Goal: Task Accomplishment & Management: Use online tool/utility

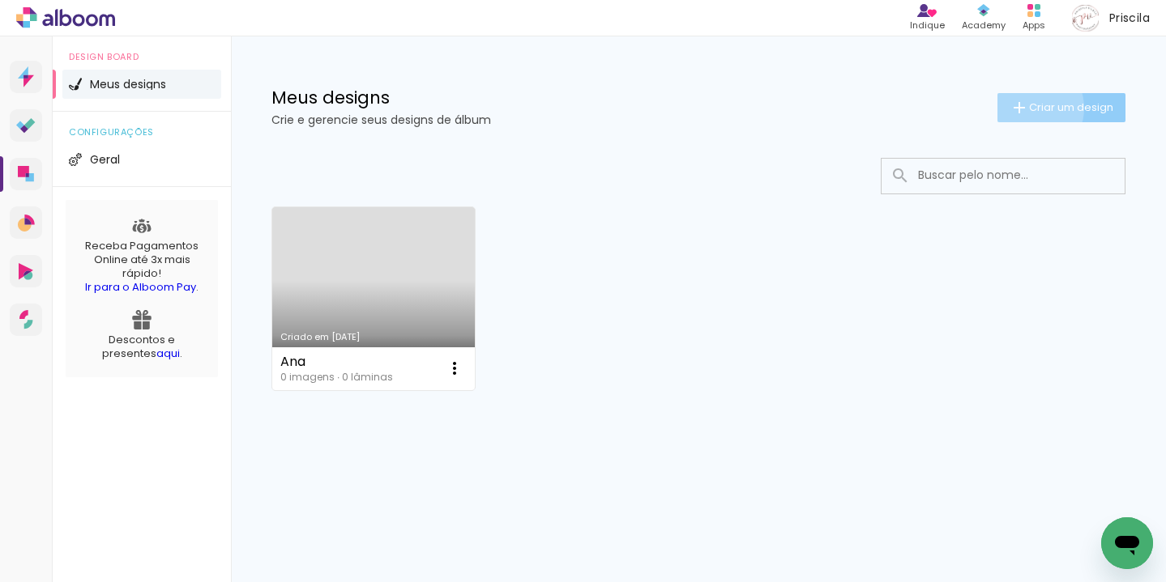
click at [1026, 107] on iron-icon at bounding box center [1018, 107] width 19 height 19
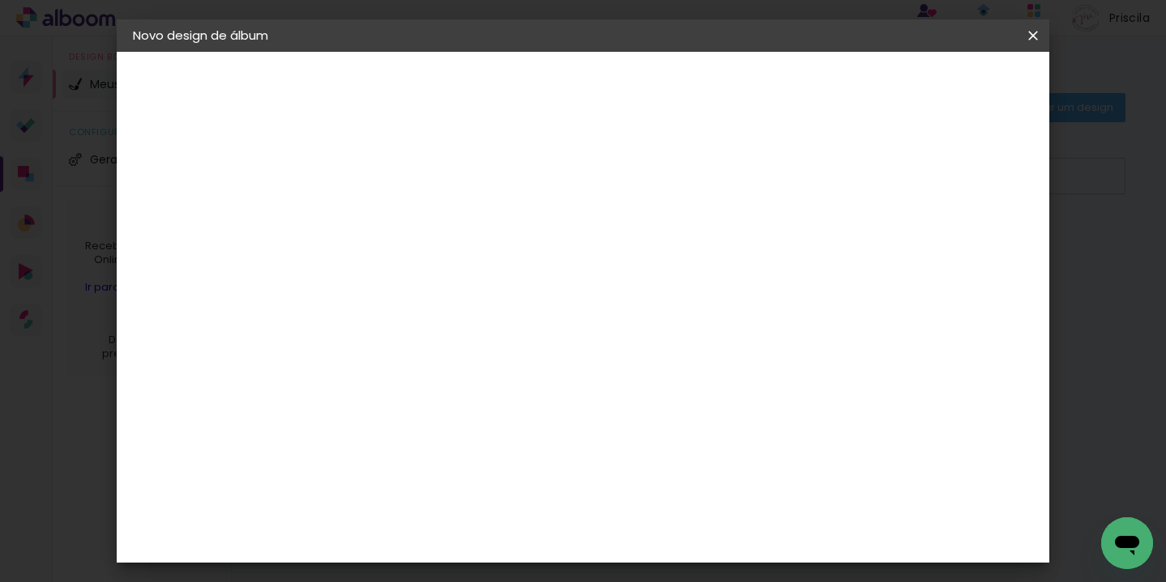
click at [398, 221] on input at bounding box center [398, 217] width 0 height 25
type input "Priscila"
type paper-input "Priscila"
click at [0, 0] on slot "Avançar" at bounding box center [0, 0] width 0 height 0
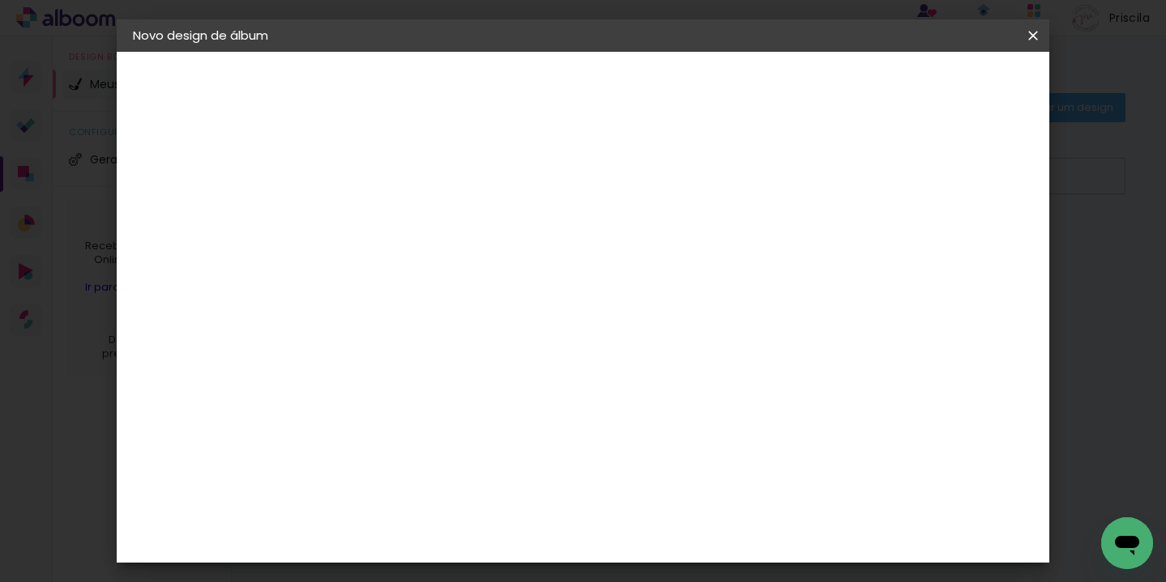
click at [484, 467] on div "Matias Encadernações" at bounding box center [437, 480] width 100 height 26
drag, startPoint x: 983, startPoint y: 86, endPoint x: 977, endPoint y: 95, distance: 10.6
click at [0, 0] on slot "Avançar" at bounding box center [0, 0] width 0 height 0
click at [461, 272] on input "text" at bounding box center [429, 282] width 63 height 25
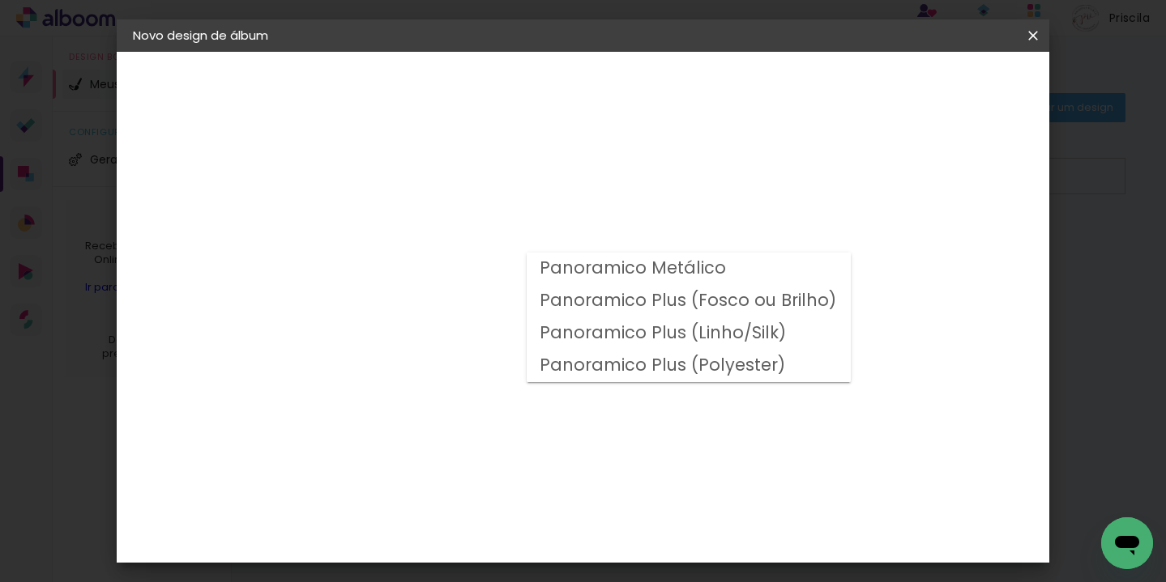
click at [0, 0] on slot "Panoramico Plus (Fosco ou Brilho)" at bounding box center [0, 0] width 0 height 0
type input "Panoramico Plus (Fosco ou Brilho)"
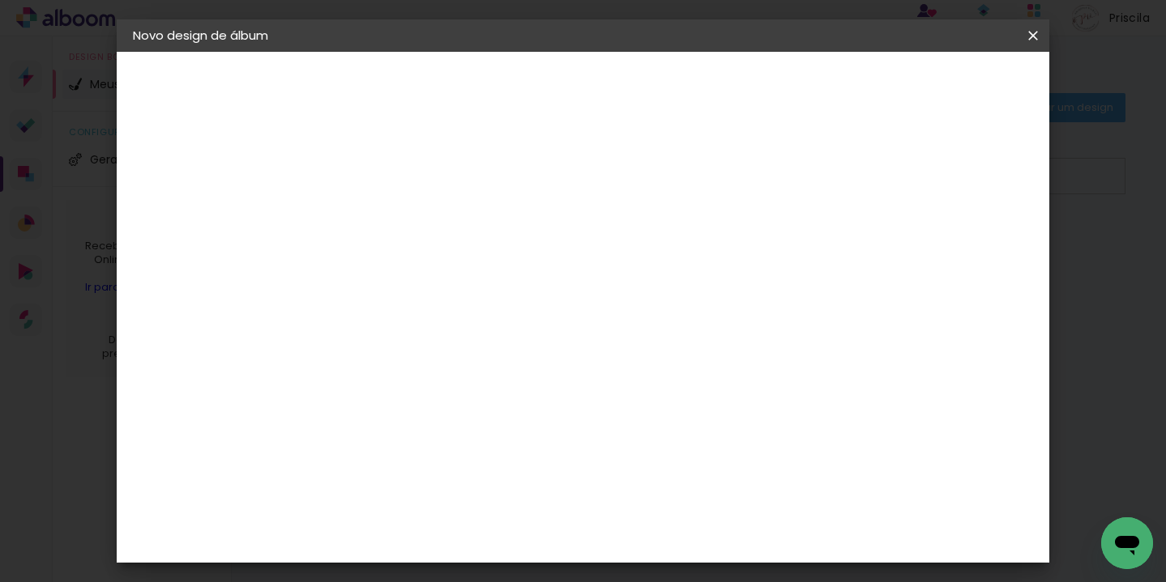
scroll to position [46, 0]
click at [1014, 21] on header "Novo design de álbum" at bounding box center [583, 35] width 932 height 32
click at [1035, 36] on iron-icon at bounding box center [1032, 36] width 19 height 16
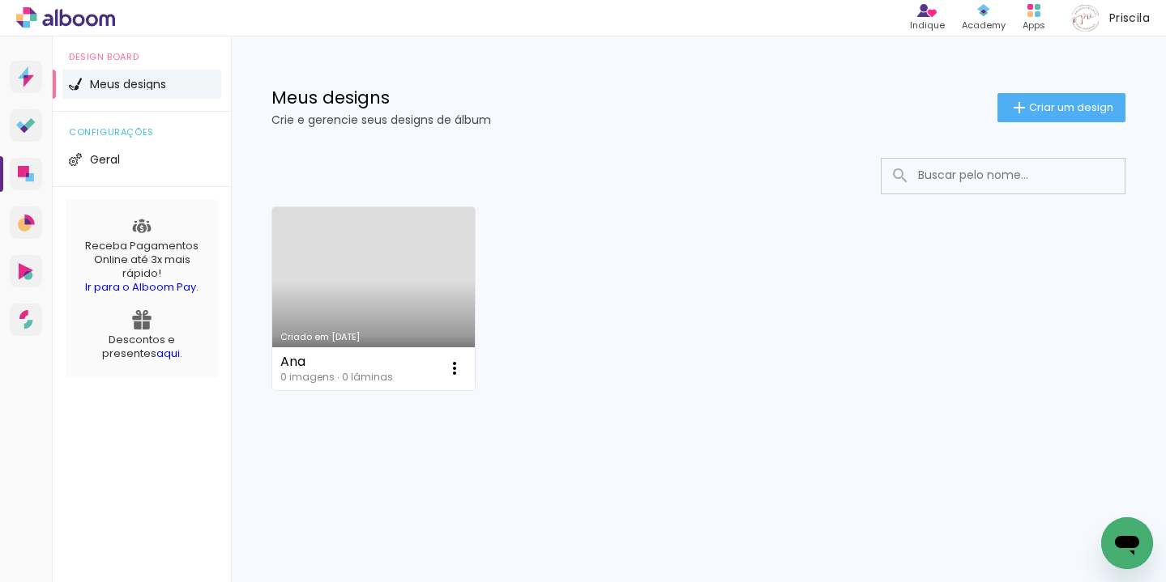
click at [1050, 109] on span "Criar um design" at bounding box center [1071, 107] width 84 height 11
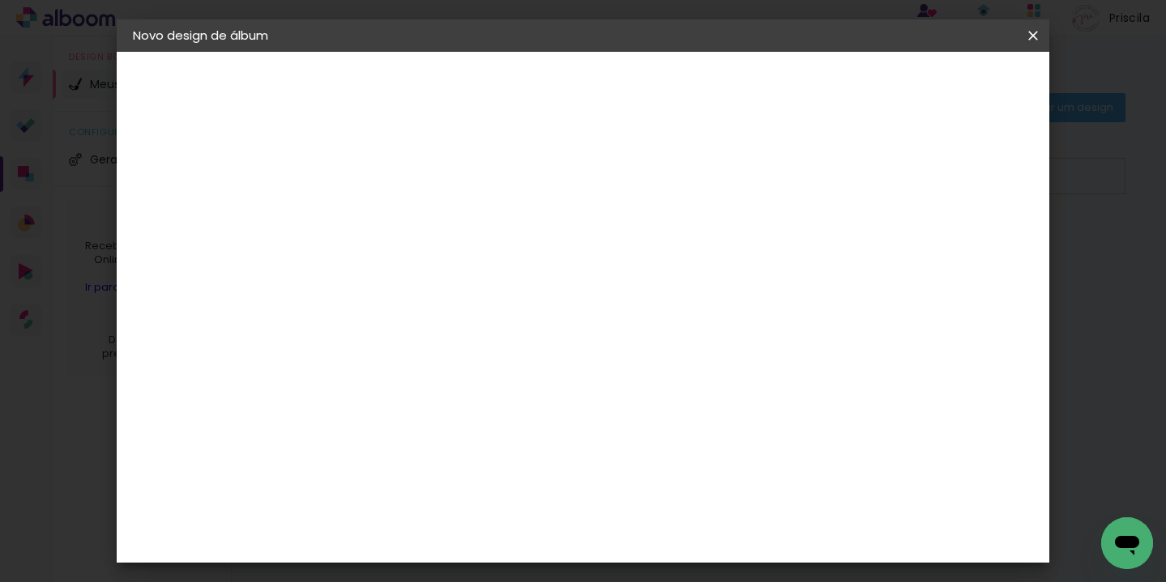
drag, startPoint x: 595, startPoint y: 217, endPoint x: 527, endPoint y: 239, distance: 71.5
click at [398, 217] on input at bounding box center [398, 217] width 0 height 25
type input "Priscila"
click at [0, 0] on slot "Avançar" at bounding box center [0, 0] width 0 height 0
click at [487, 467] on div "Matias Encadernações" at bounding box center [437, 480] width 100 height 26
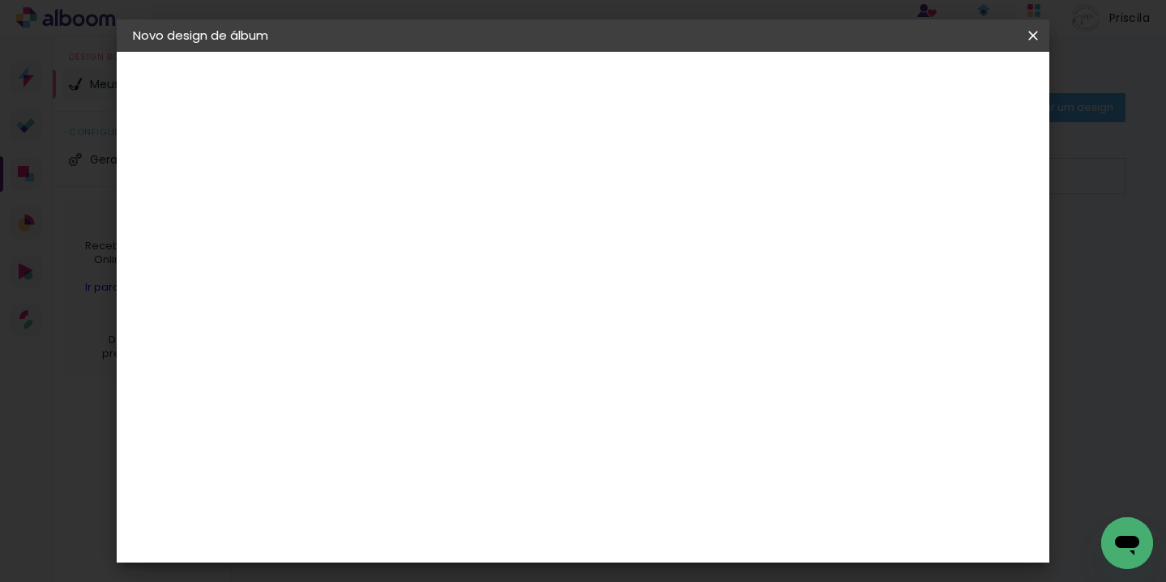
click at [0, 0] on slot "Avançar" at bounding box center [0, 0] width 0 height 0
click at [461, 270] on input "text" at bounding box center [429, 282] width 63 height 25
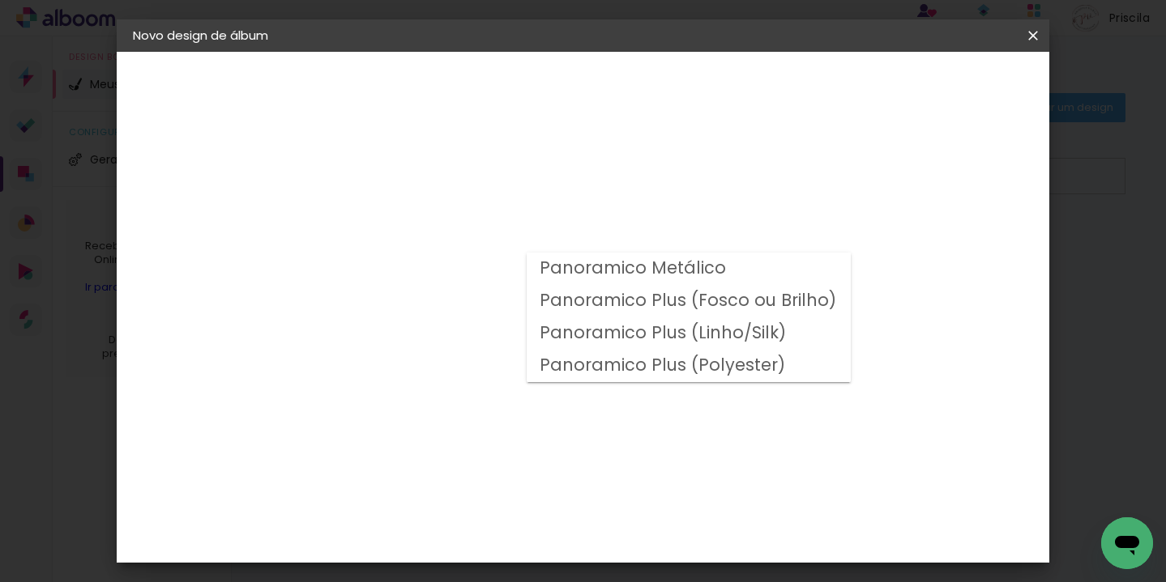
click at [0, 0] on slot "Panoramico Plus (Fosco ou Brilho)" at bounding box center [0, 0] width 0 height 0
type input "Panoramico Plus (Fosco ou Brilho)"
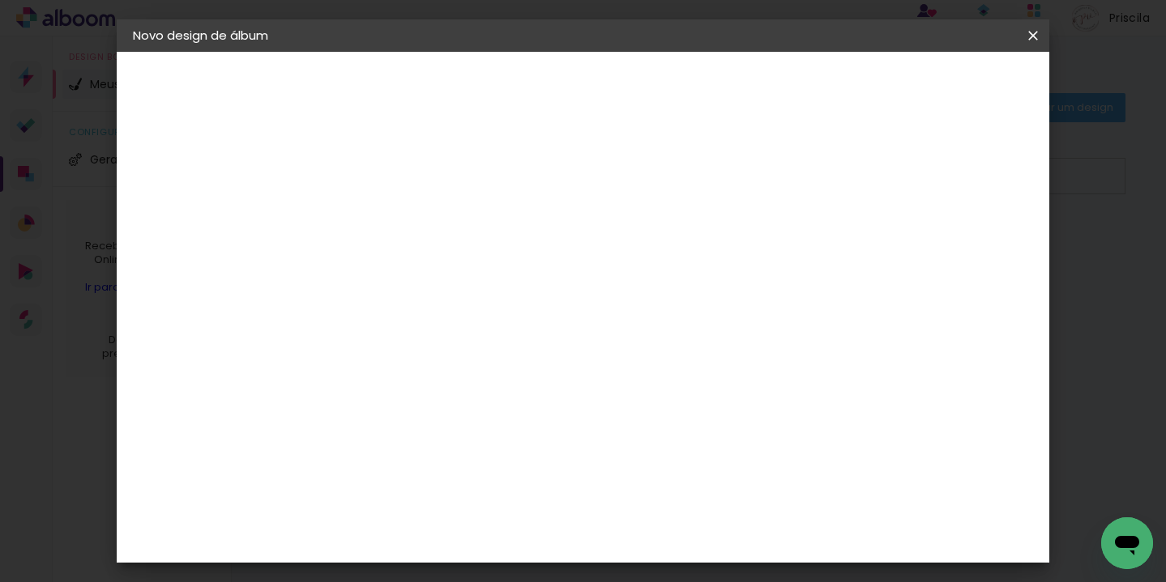
scroll to position [638, 0]
click at [507, 550] on span "25 × 25" at bounding box center [469, 571] width 75 height 43
click at [0, 0] on slot "Avançar" at bounding box center [0, 0] width 0 height 0
click at [731, 177] on div at bounding box center [724, 175] width 15 height 15
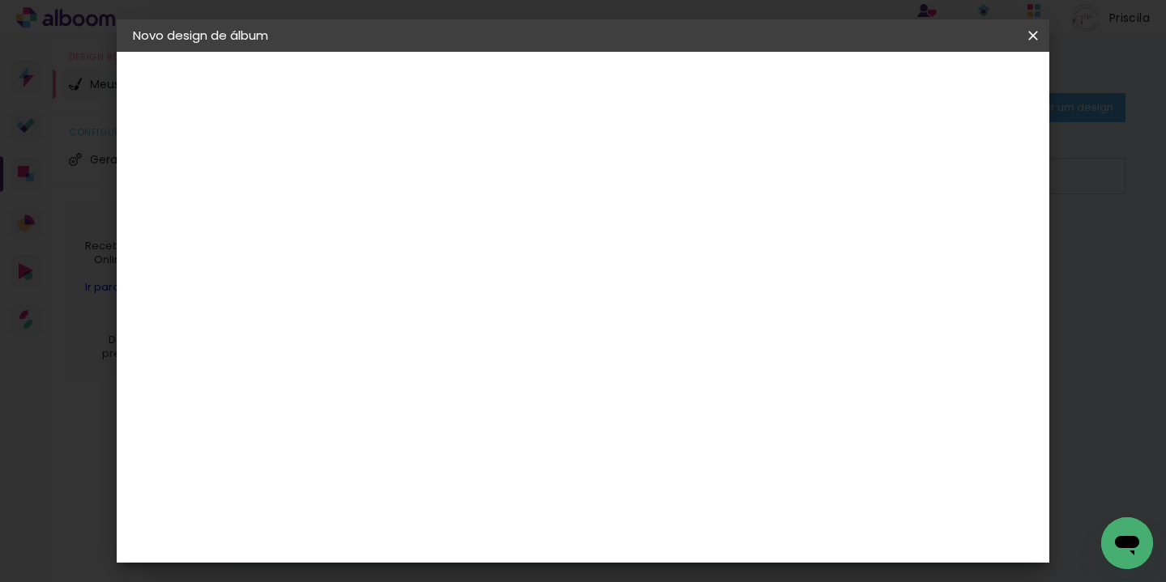
type paper-checkbox "on"
click at [823, 90] on span "Iniciar design" at bounding box center [786, 85] width 74 height 11
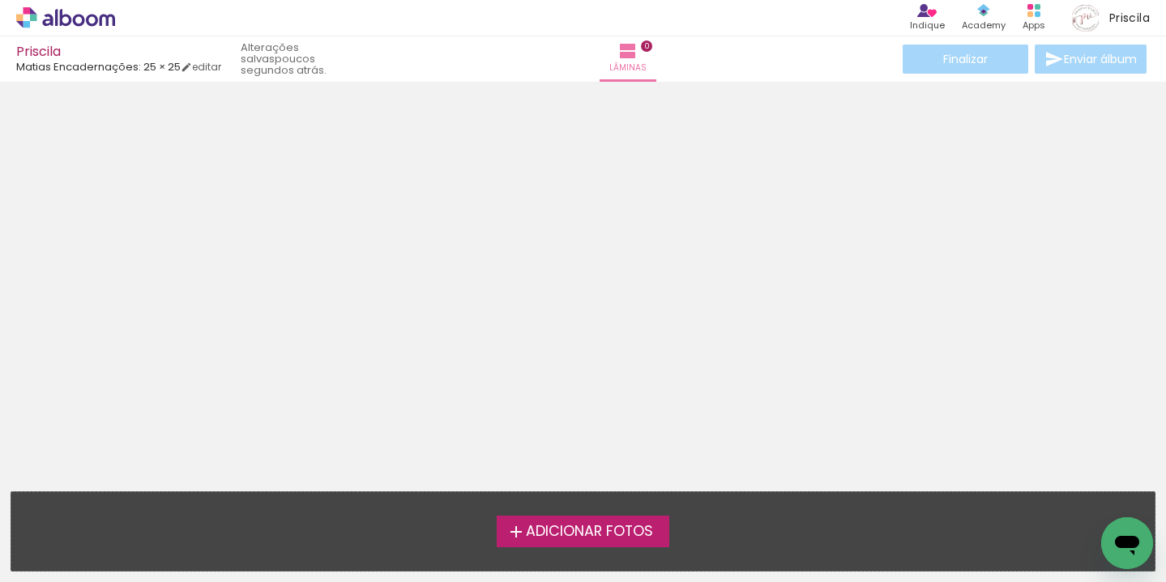
click at [601, 531] on span "Adicionar Fotos" at bounding box center [589, 532] width 127 height 15
click at [0, 0] on input "file" at bounding box center [0, 0] width 0 height 0
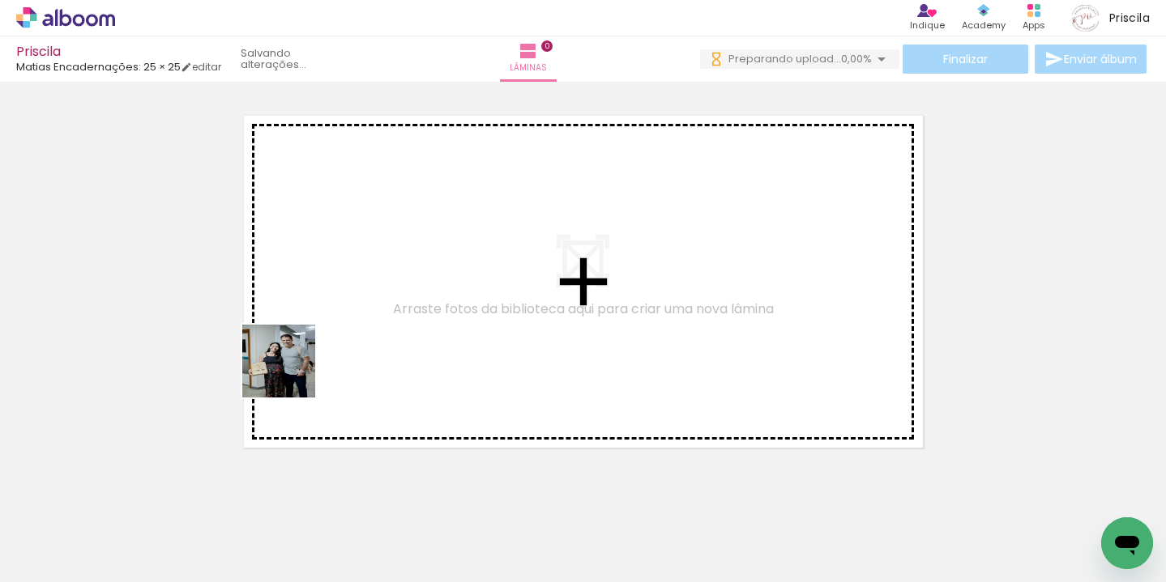
drag, startPoint x: 175, startPoint y: 526, endPoint x: 221, endPoint y: 513, distance: 48.0
click at [309, 347] on quentale-workspace at bounding box center [583, 291] width 1166 height 582
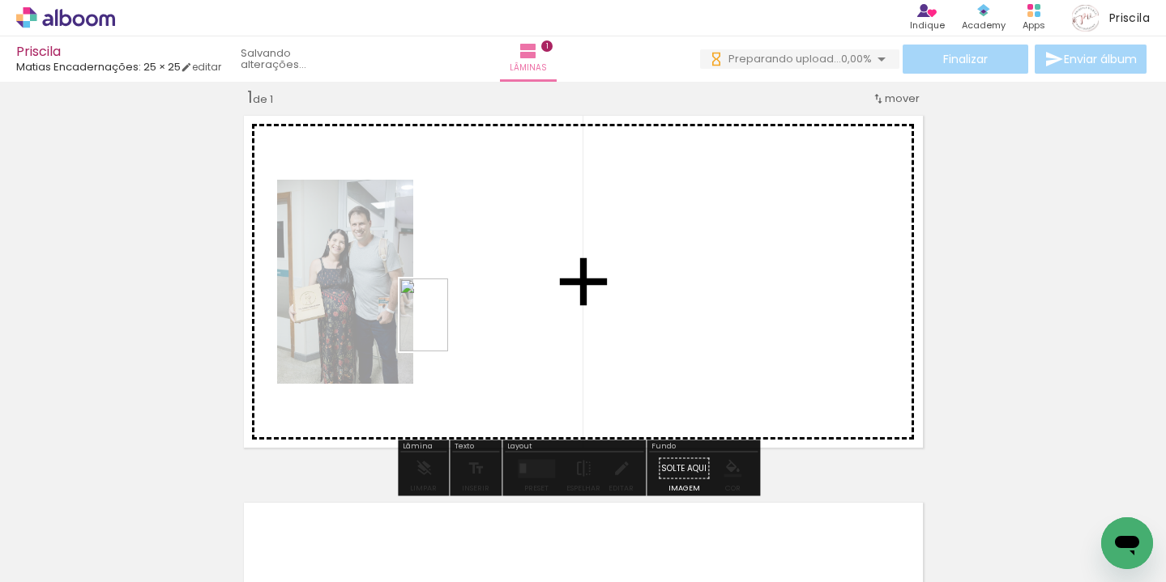
drag, startPoint x: 254, startPoint y: 535, endPoint x: 449, endPoint y: 326, distance: 286.0
click at [449, 326] on quentale-workspace at bounding box center [583, 291] width 1166 height 582
drag, startPoint x: 394, startPoint y: 497, endPoint x: 591, endPoint y: 453, distance: 202.6
click at [689, 303] on quentale-workspace at bounding box center [583, 291] width 1166 height 582
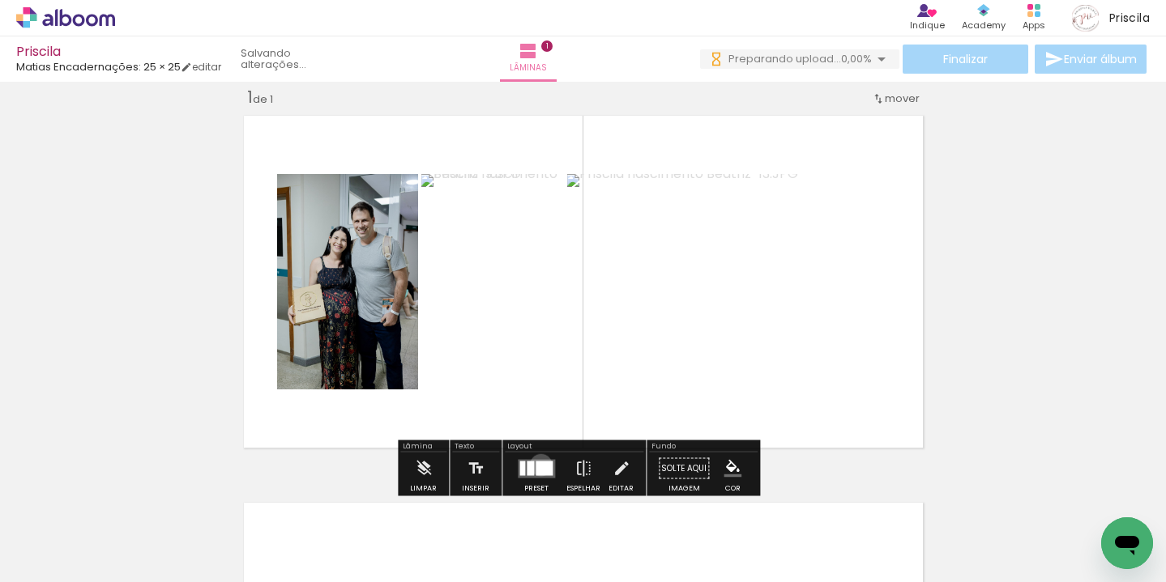
click at [536, 464] on div at bounding box center [543, 468] width 17 height 15
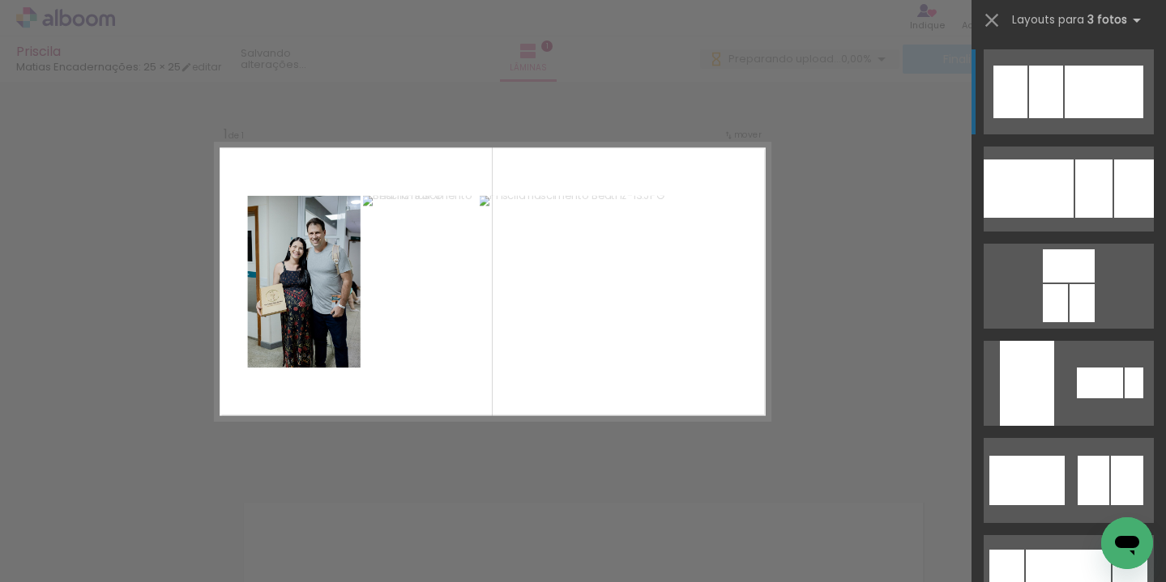
click at [1085, 87] on div at bounding box center [1103, 92] width 79 height 53
drag, startPoint x: 1085, startPoint y: 102, endPoint x: 1069, endPoint y: 101, distance: 16.2
click at [1081, 101] on div at bounding box center [1103, 92] width 79 height 53
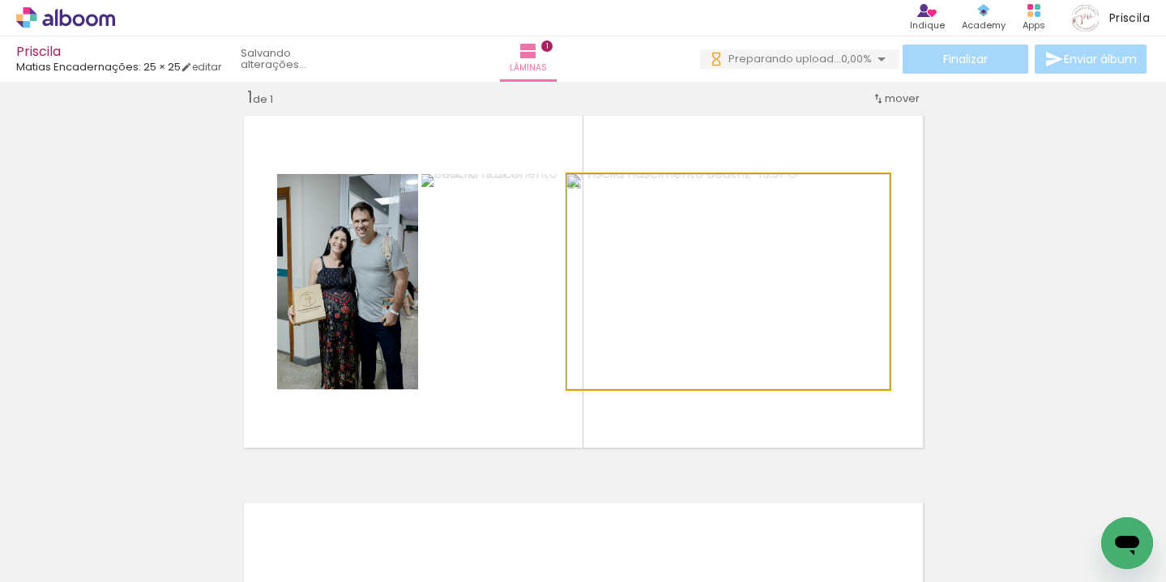
click at [700, 290] on quentale-photo at bounding box center [728, 281] width 322 height 215
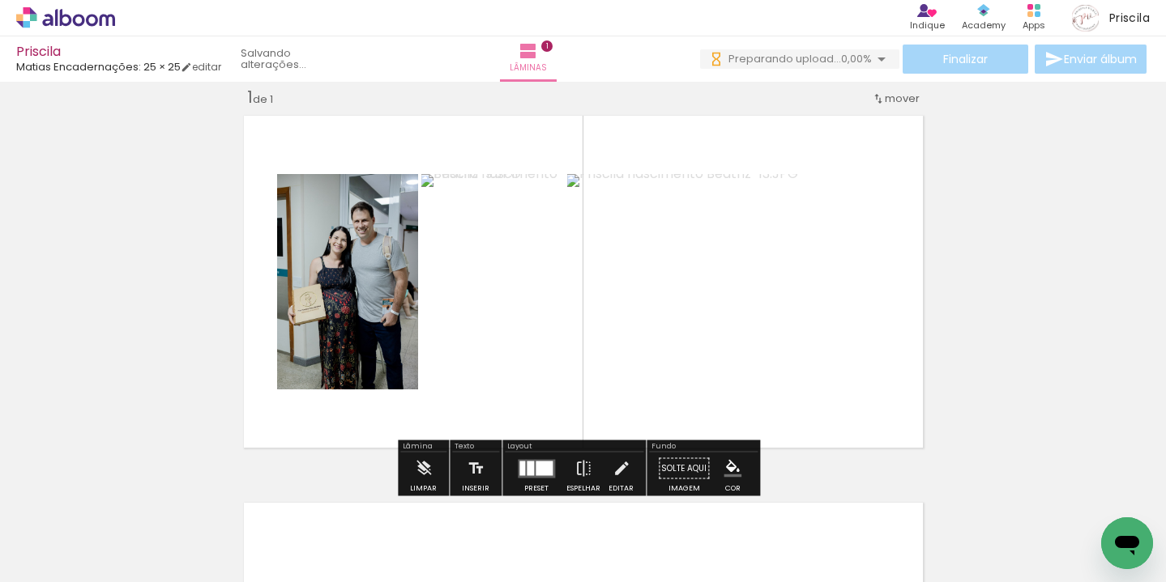
drag, startPoint x: 565, startPoint y: 306, endPoint x: 579, endPoint y: 305, distance: 13.8
click at [567, 306] on quentale-photo at bounding box center [728, 281] width 322 height 215
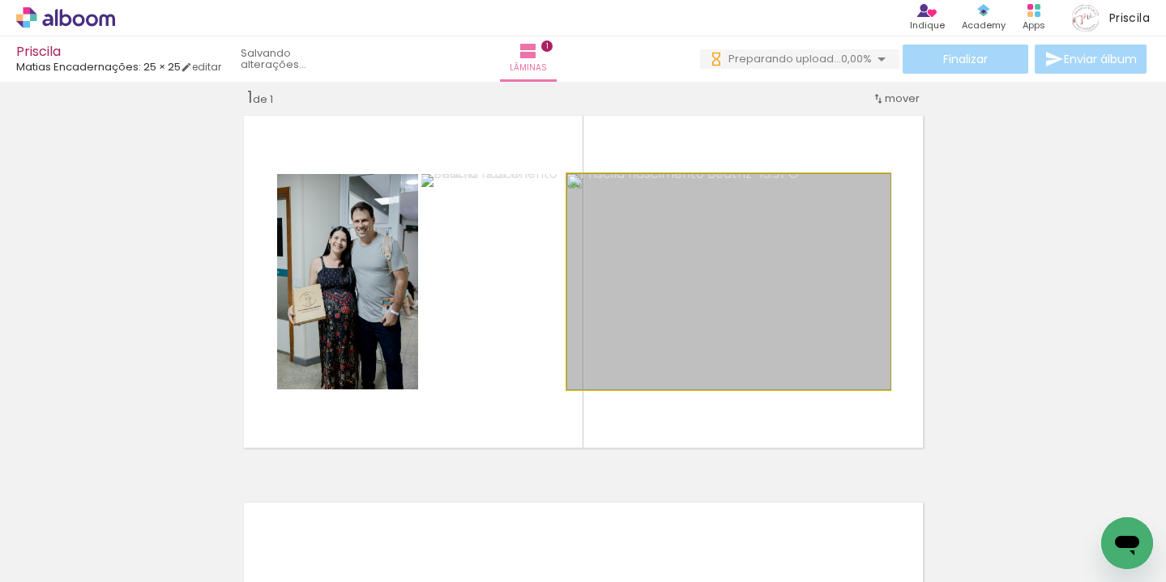
drag, startPoint x: 681, startPoint y: 277, endPoint x: 744, endPoint y: 257, distance: 66.3
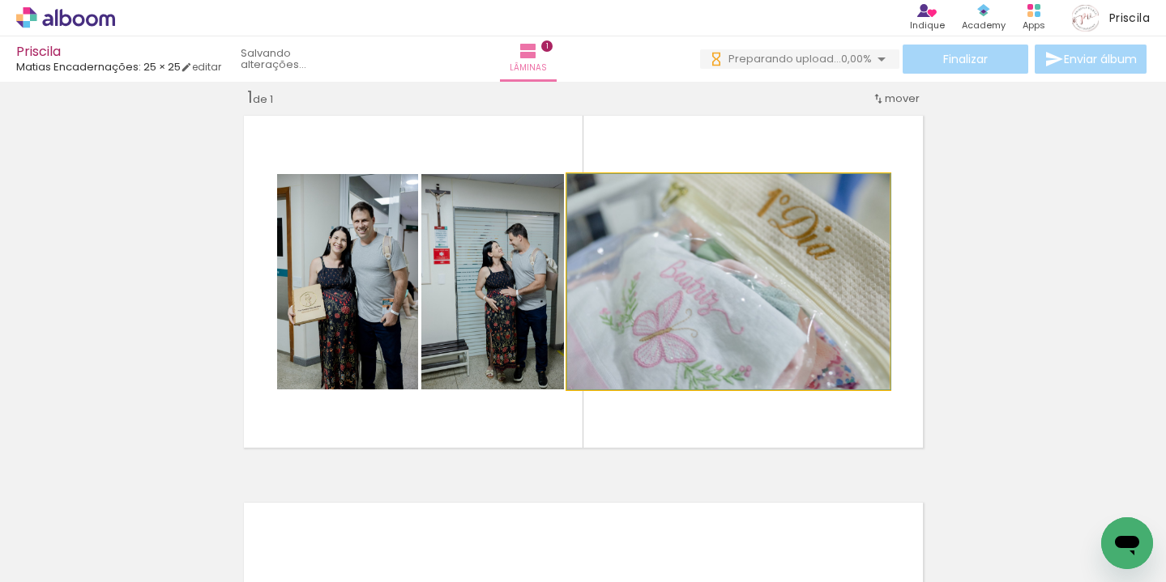
drag, startPoint x: 838, startPoint y: 199, endPoint x: 785, endPoint y: 234, distance: 63.8
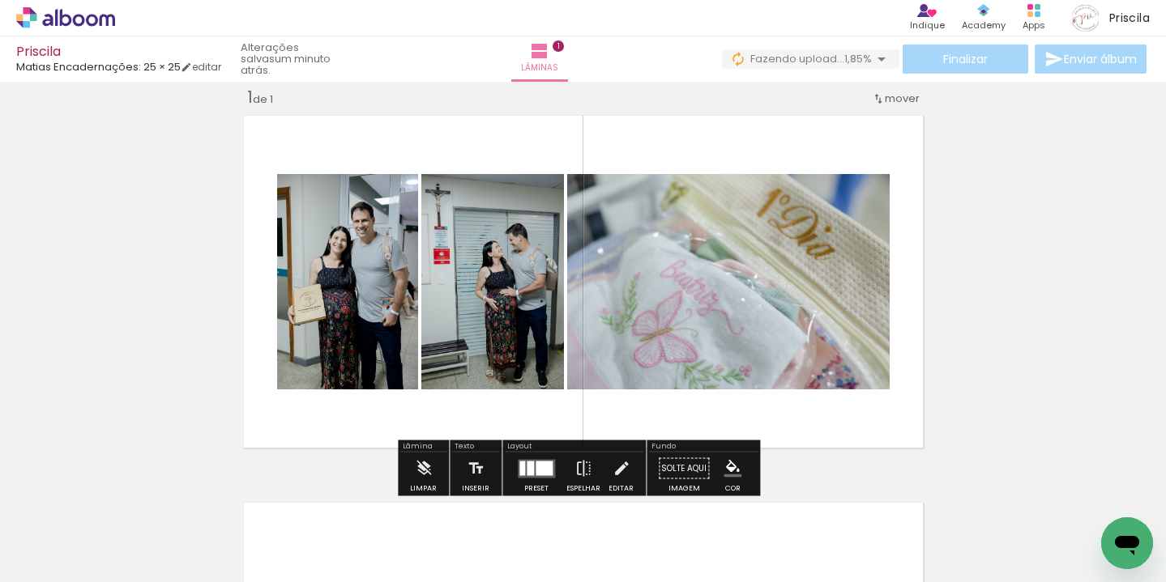
click at [715, 296] on quentale-photo at bounding box center [728, 281] width 322 height 215
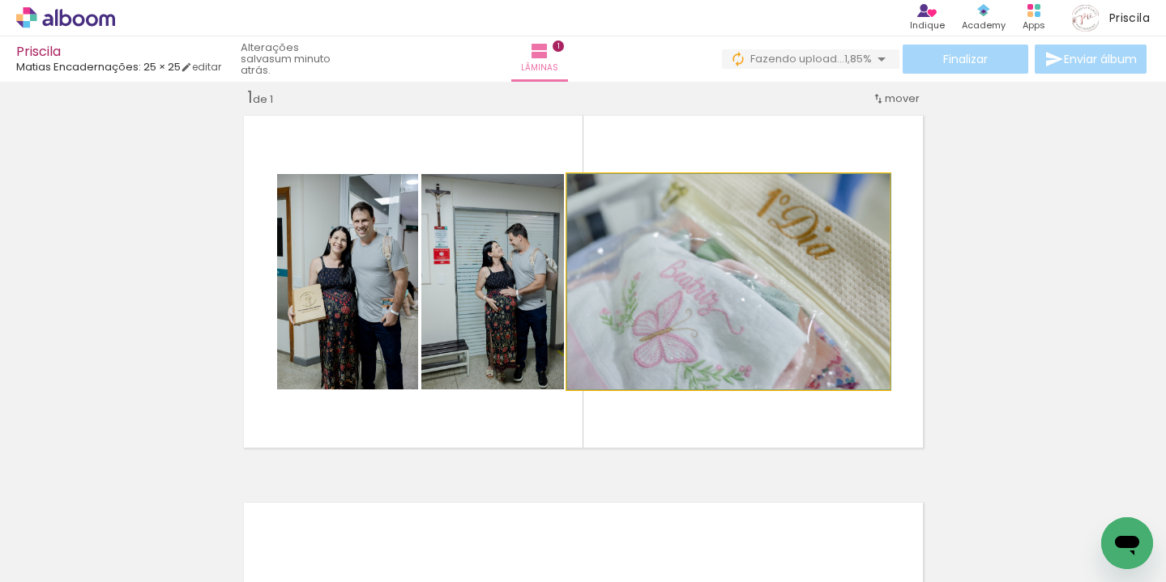
click at [715, 296] on quentale-photo at bounding box center [728, 281] width 322 height 215
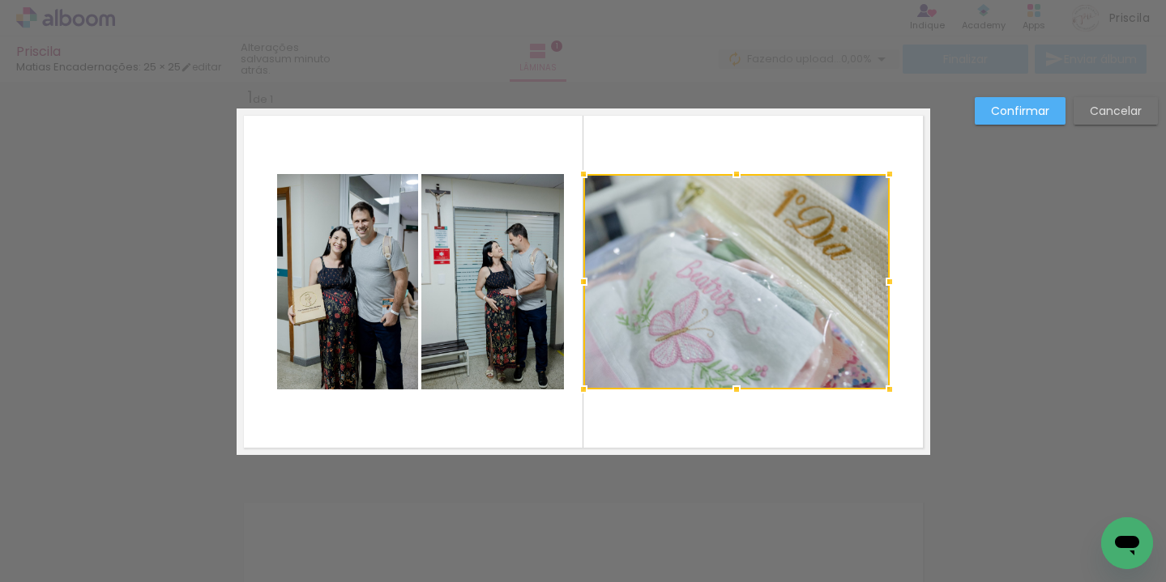
drag, startPoint x: 564, startPoint y: 282, endPoint x: 580, endPoint y: 280, distance: 16.3
click at [580, 280] on div at bounding box center [583, 282] width 32 height 32
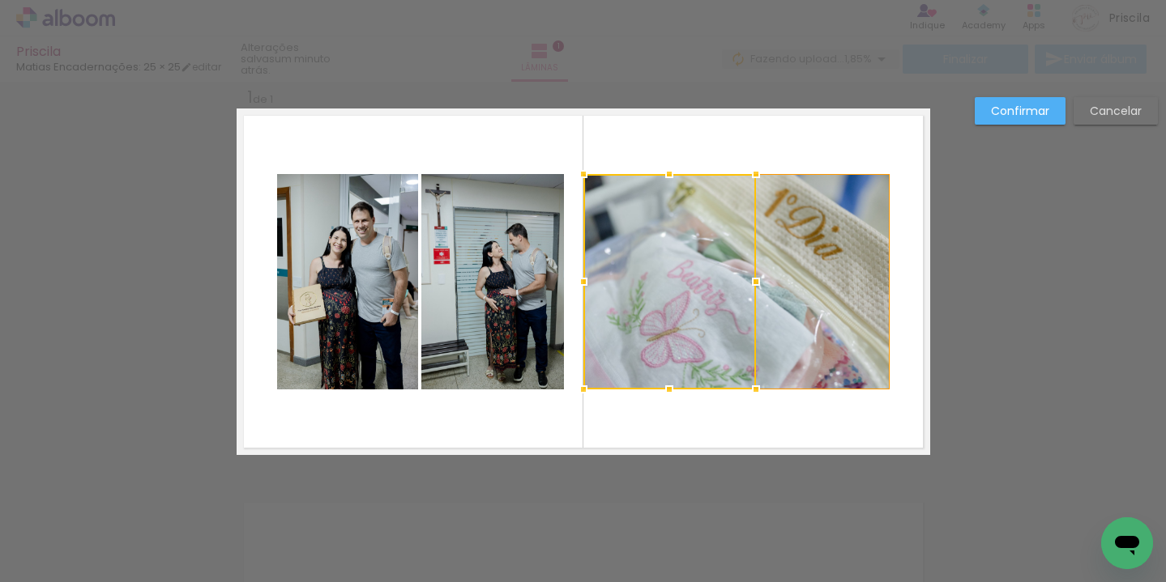
drag, startPoint x: 883, startPoint y: 279, endPoint x: 792, endPoint y: 293, distance: 91.8
click at [792, 293] on album-spread "1 de 1" at bounding box center [583, 282] width 693 height 347
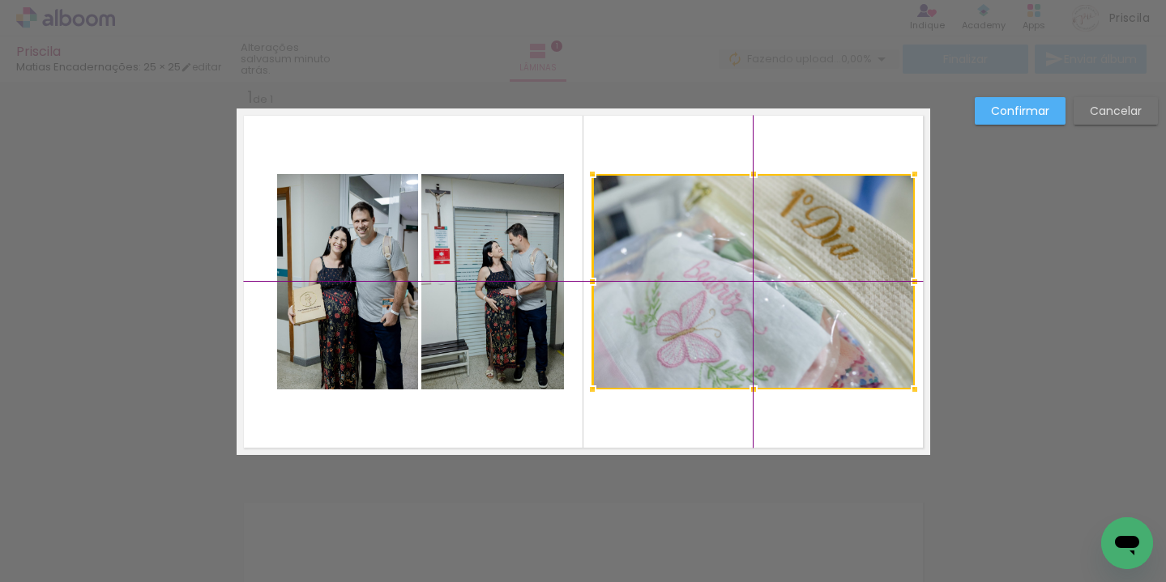
drag, startPoint x: 757, startPoint y: 251, endPoint x: 765, endPoint y: 249, distance: 8.3
click at [765, 249] on div at bounding box center [753, 281] width 322 height 215
click at [478, 406] on quentale-layouter at bounding box center [583, 282] width 693 height 347
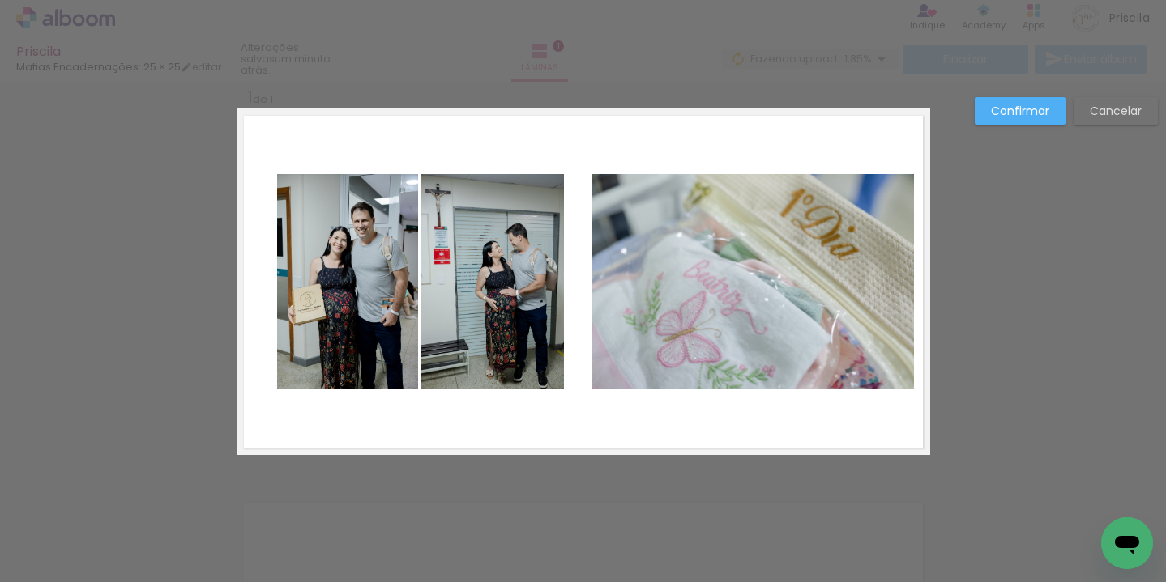
drag, startPoint x: 477, startPoint y: 420, endPoint x: 325, endPoint y: 302, distance: 192.8
click at [325, 302] on quentale-layouter at bounding box center [583, 282] width 693 height 347
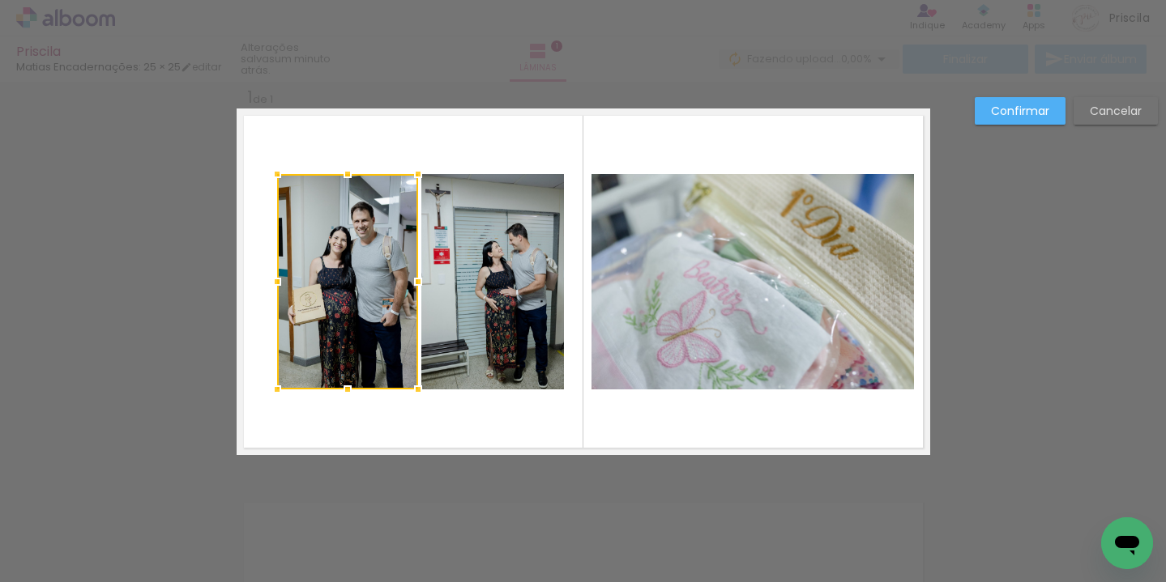
click at [272, 282] on div at bounding box center [277, 282] width 32 height 32
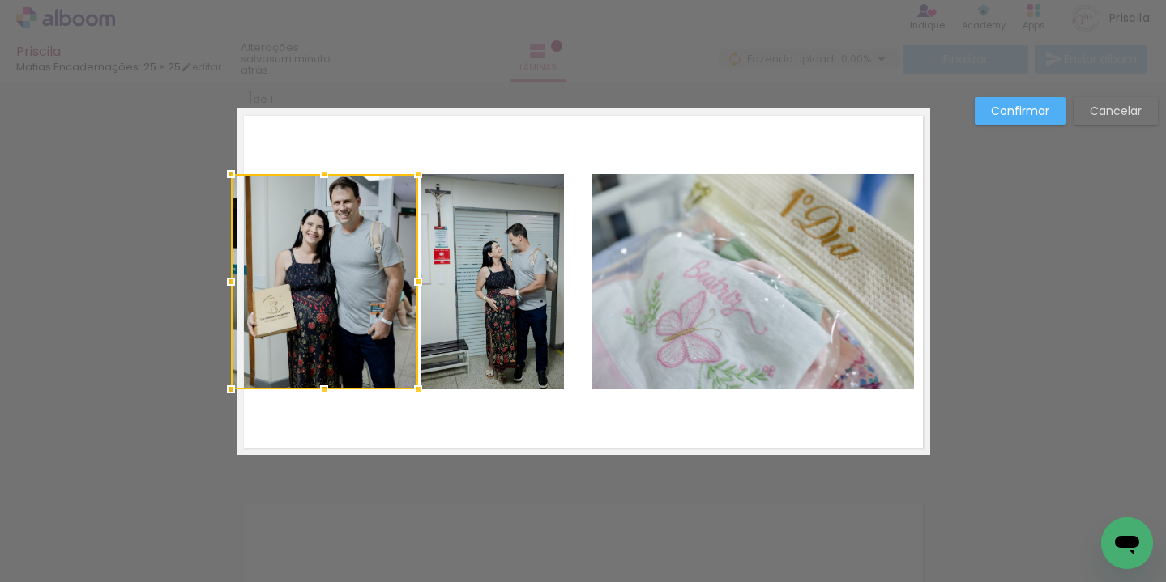
drag, startPoint x: 272, startPoint y: 282, endPoint x: 232, endPoint y: 283, distance: 40.5
click at [232, 283] on div at bounding box center [231, 282] width 32 height 32
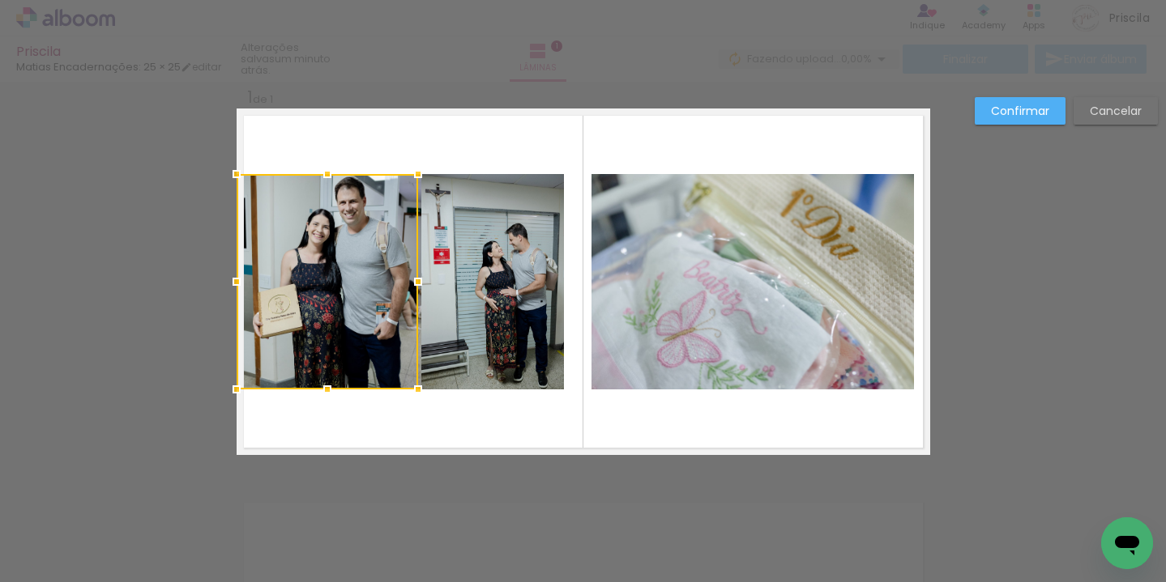
click at [322, 175] on div at bounding box center [327, 174] width 32 height 32
click at [0, 0] on slot "Confirmar" at bounding box center [0, 0] width 0 height 0
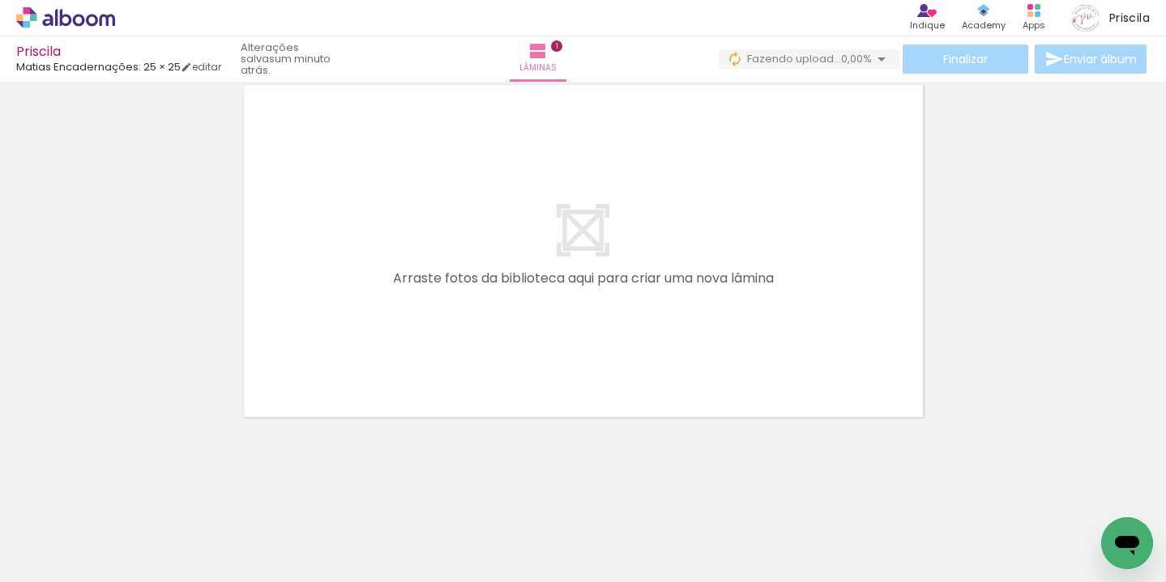
scroll to position [438, 0]
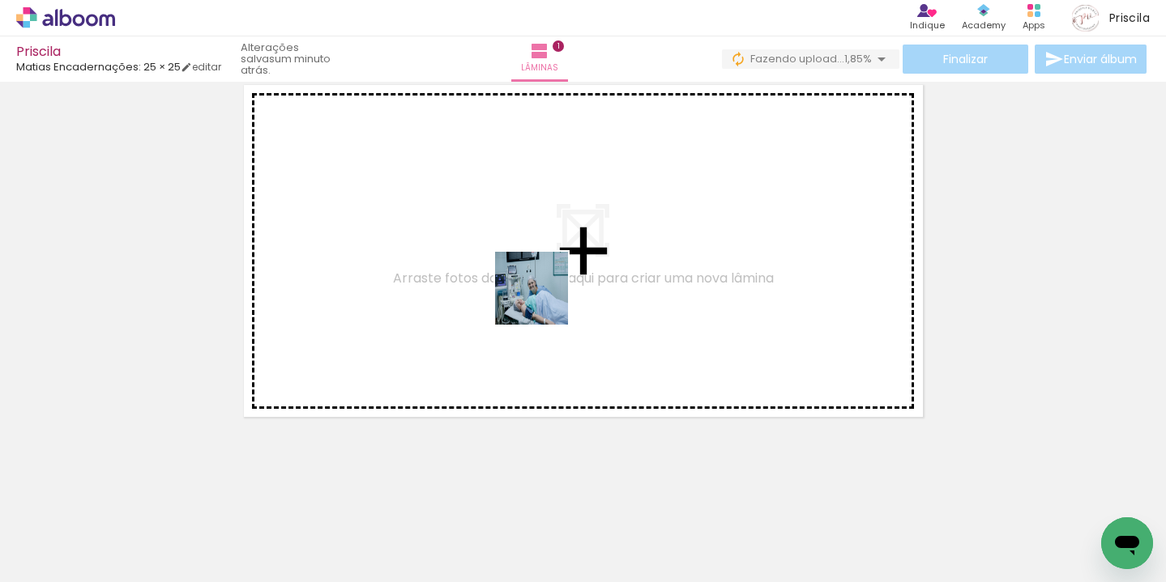
drag, startPoint x: 440, startPoint y: 526, endPoint x: 546, endPoint y: 279, distance: 268.1
click at [546, 279] on quentale-workspace at bounding box center [583, 291] width 1166 height 582
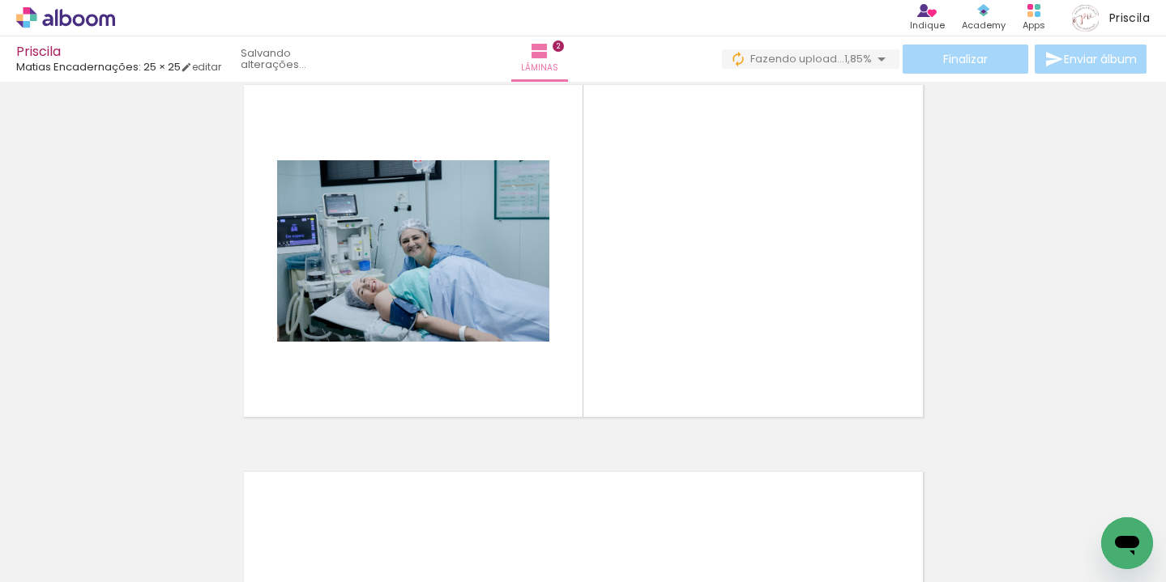
scroll to position [407, 0]
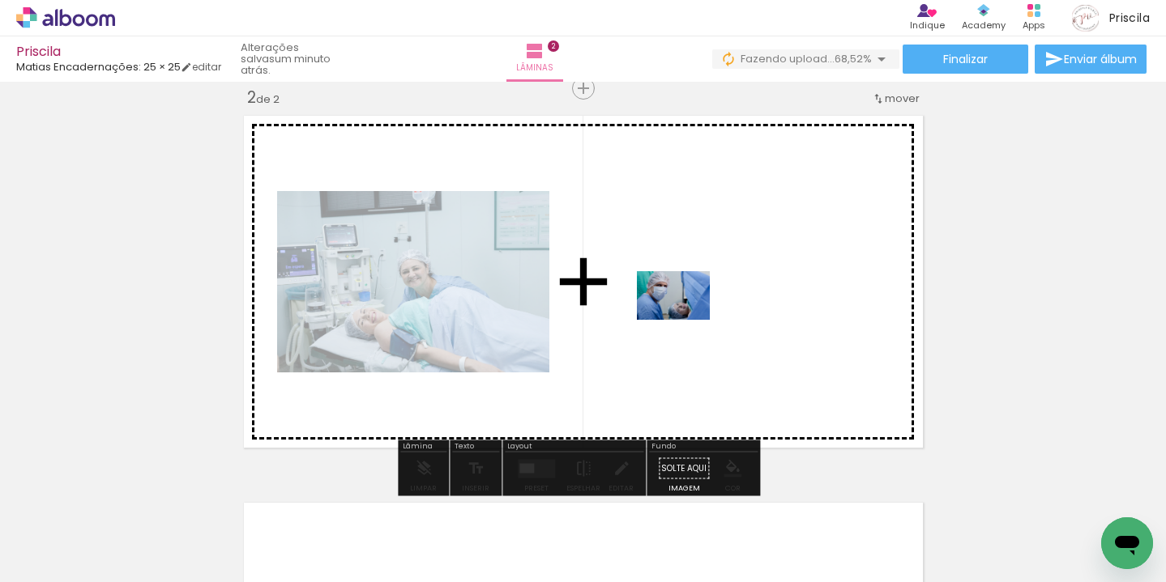
drag, startPoint x: 534, startPoint y: 530, endPoint x: 696, endPoint y: 302, distance: 279.4
click at [696, 302] on quentale-workspace at bounding box center [583, 291] width 1166 height 582
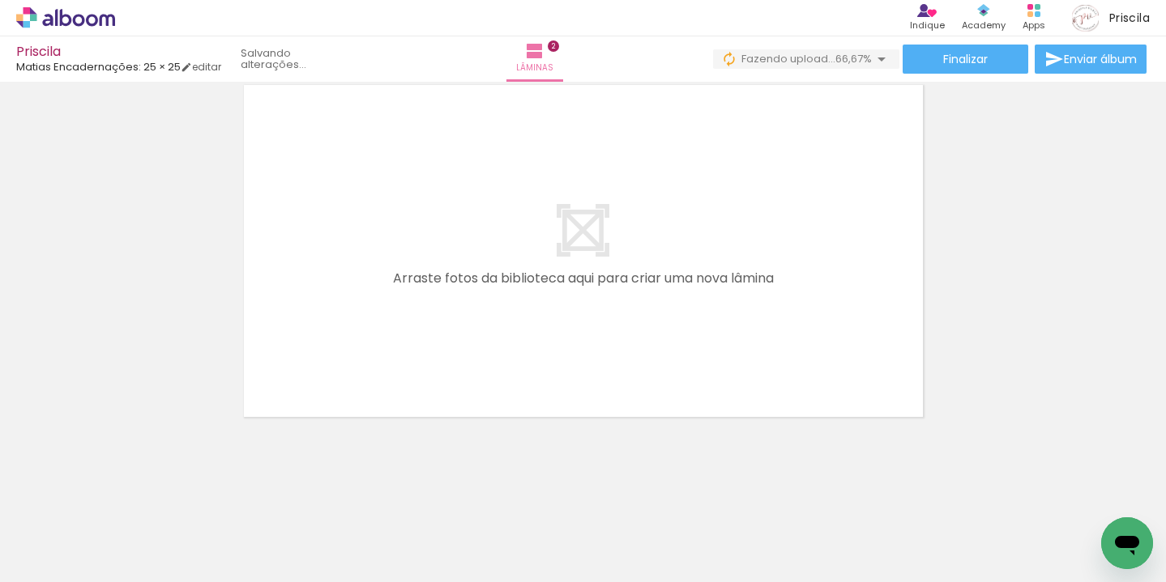
scroll to position [0, 0]
click at [622, 533] on div at bounding box center [616, 527] width 80 height 53
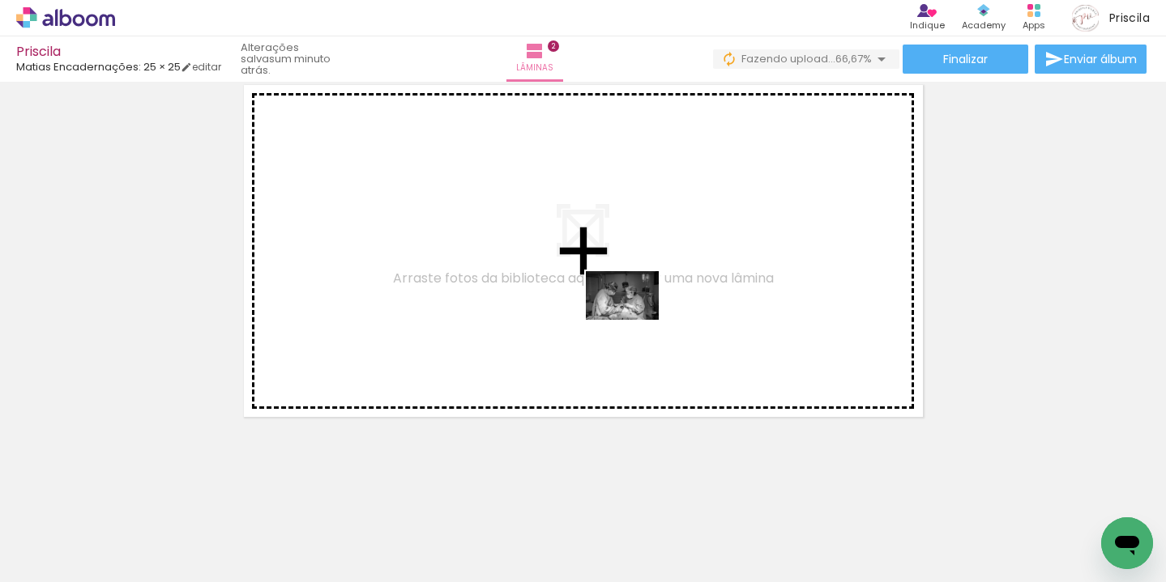
drag, startPoint x: 613, startPoint y: 526, endPoint x: 634, endPoint y: 320, distance: 206.8
click at [634, 320] on quentale-workspace at bounding box center [583, 291] width 1166 height 582
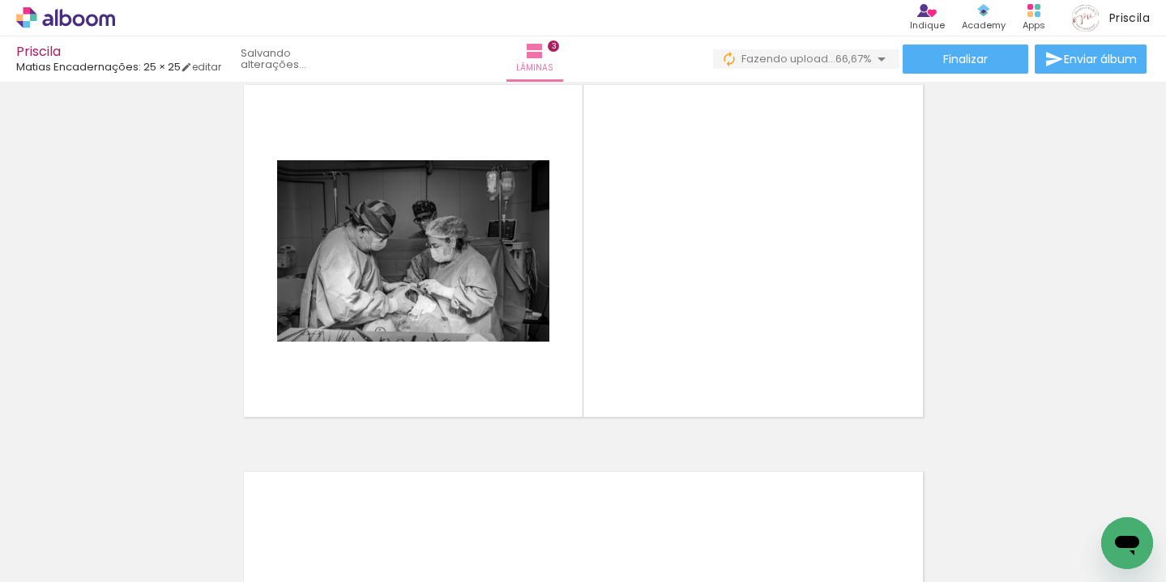
scroll to position [795, 0]
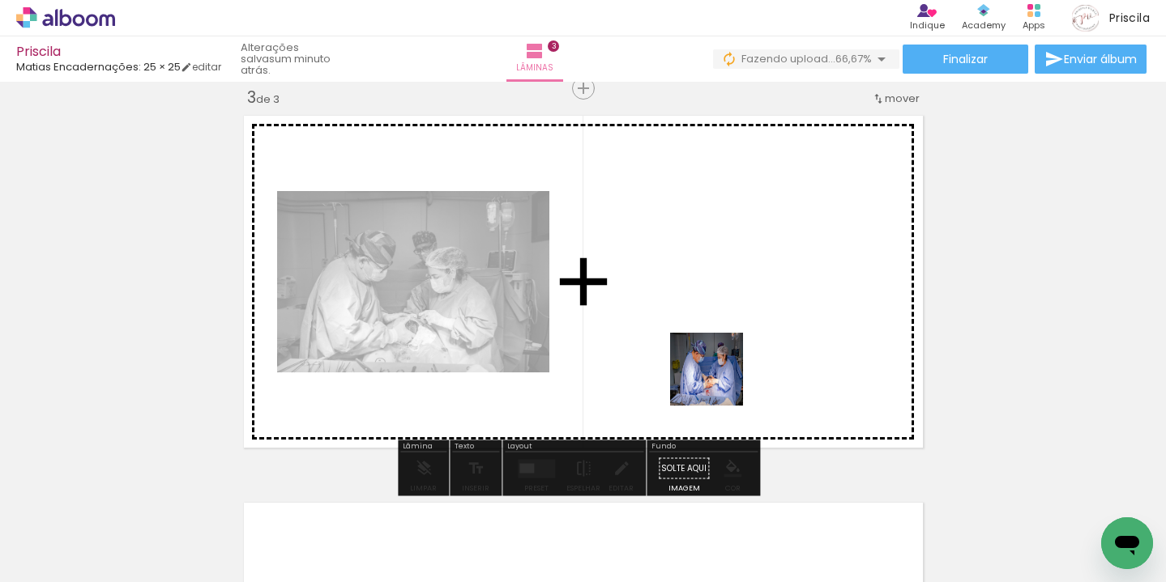
drag, startPoint x: 714, startPoint y: 505, endPoint x: 804, endPoint y: 531, distance: 93.8
click at [731, 319] on quentale-workspace at bounding box center [583, 291] width 1166 height 582
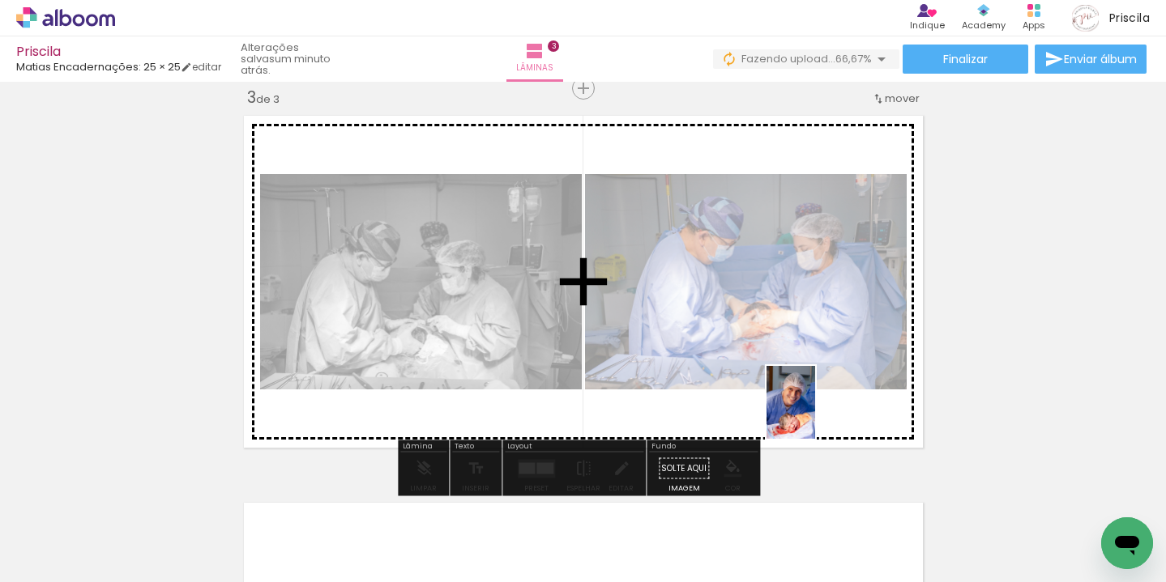
drag, startPoint x: 804, startPoint y: 508, endPoint x: 813, endPoint y: 399, distance: 109.8
click at [813, 399] on quentale-workspace at bounding box center [583, 291] width 1166 height 582
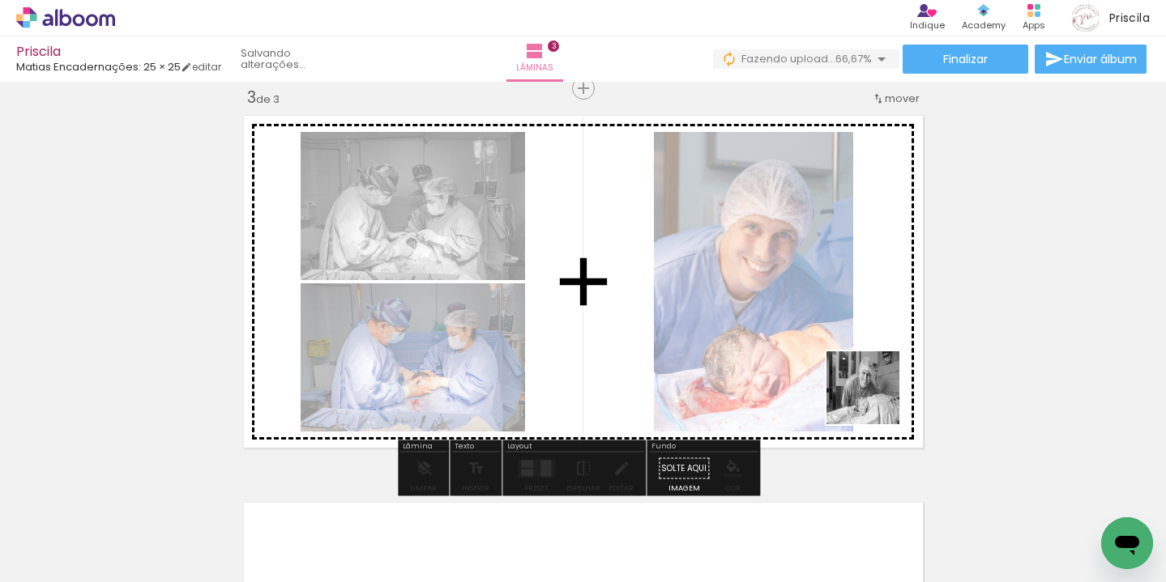
drag, startPoint x: 898, startPoint y: 533, endPoint x: 872, endPoint y: 377, distance: 158.6
click at [872, 377] on quentale-workspace at bounding box center [583, 291] width 1166 height 582
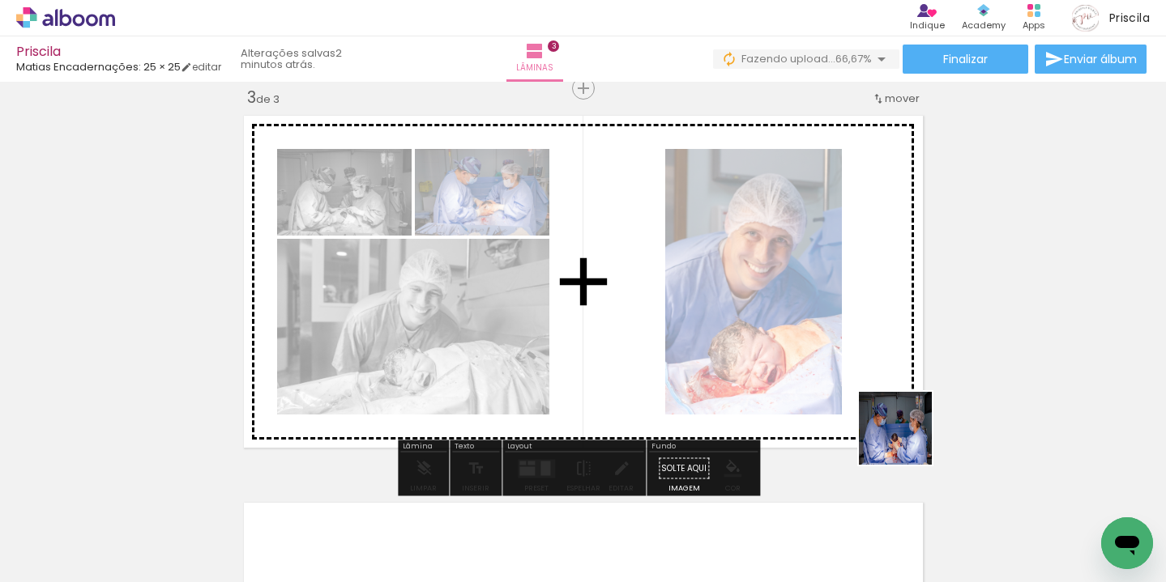
drag, startPoint x: 943, startPoint y: 497, endPoint x: 1057, endPoint y: 528, distance: 118.5
click at [873, 388] on quentale-workspace at bounding box center [583, 291] width 1166 height 582
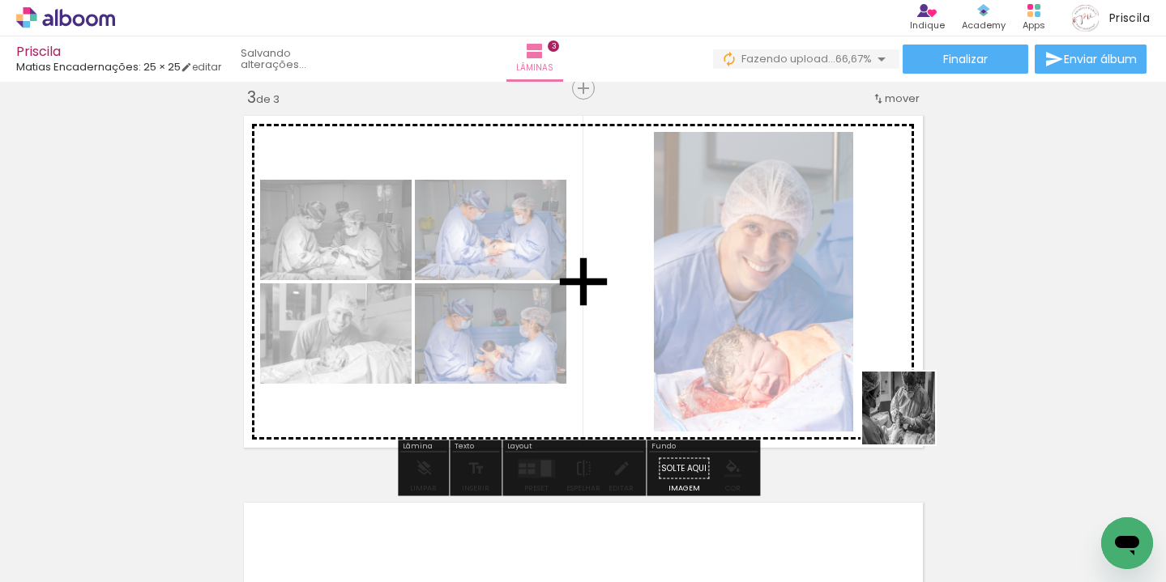
drag, startPoint x: 1062, startPoint y: 527, endPoint x: 895, endPoint y: 403, distance: 208.3
click at [895, 403] on quentale-workspace at bounding box center [583, 291] width 1166 height 582
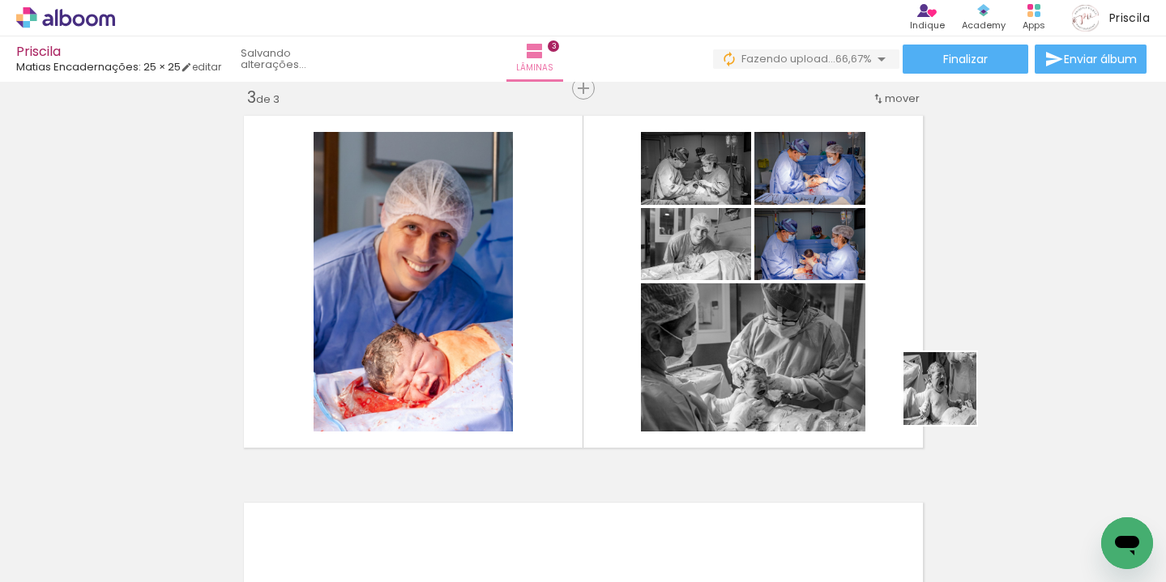
scroll to position [0, 2]
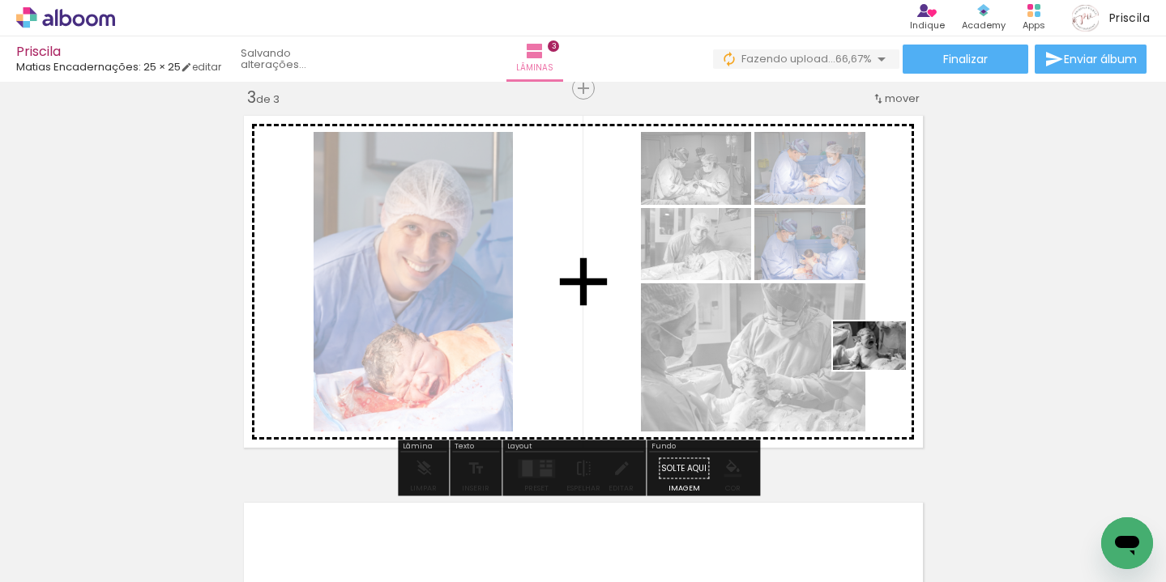
drag, startPoint x: 1158, startPoint y: 518, endPoint x: 885, endPoint y: 369, distance: 310.6
click at [885, 369] on quentale-workspace at bounding box center [583, 291] width 1166 height 582
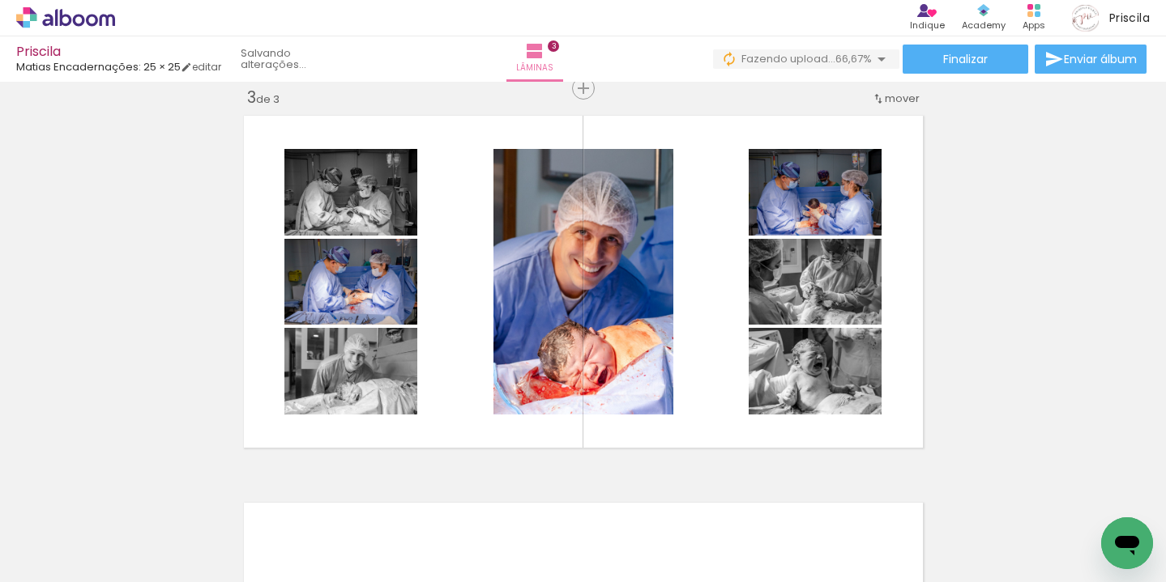
scroll to position [0, 390]
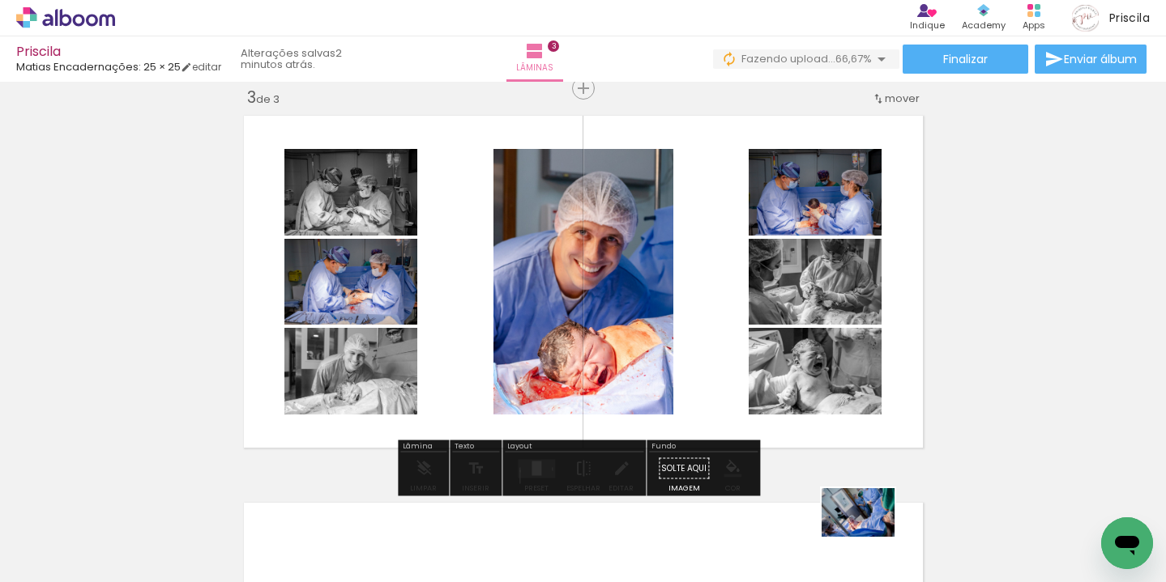
drag, startPoint x: 872, startPoint y: 526, endPoint x: 865, endPoint y: 531, distance: 8.6
click at [870, 535] on div at bounding box center [861, 527] width 80 height 53
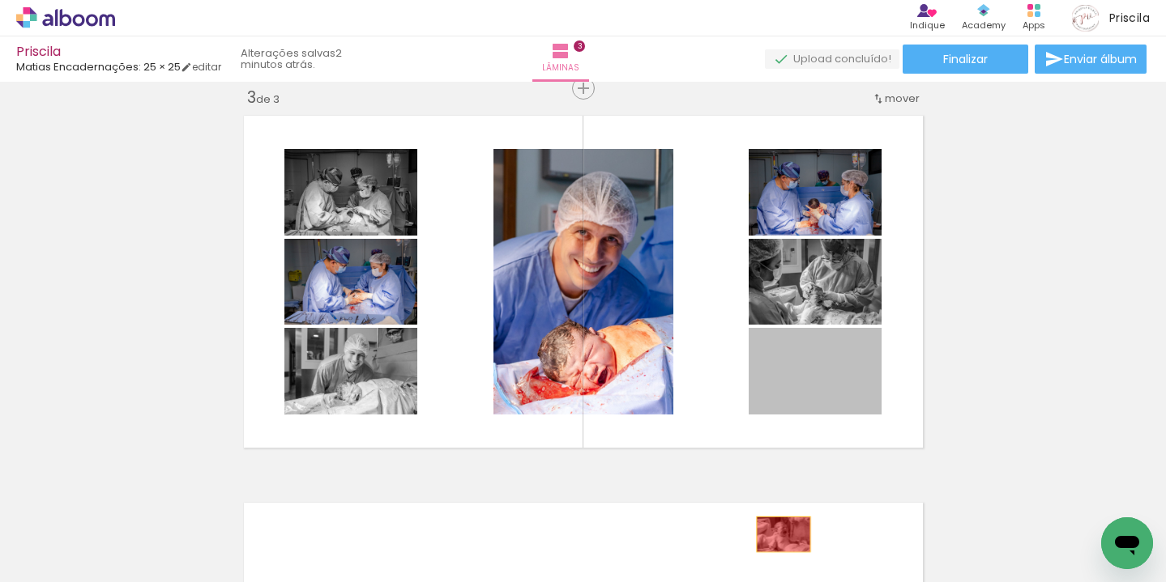
drag, startPoint x: 830, startPoint y: 373, endPoint x: 785, endPoint y: 538, distance: 171.4
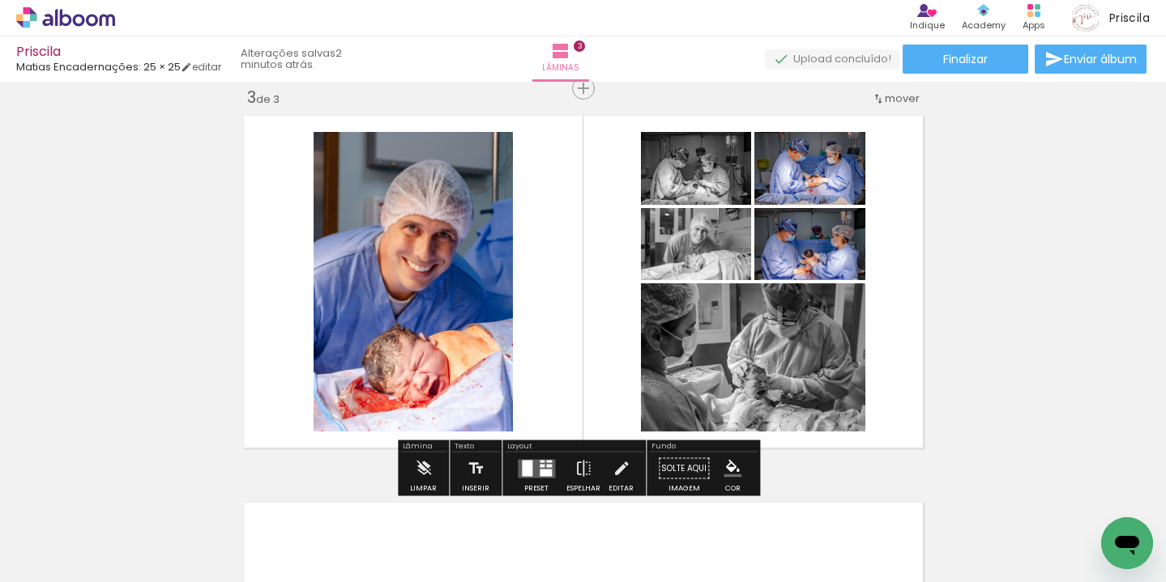
click at [707, 249] on quentale-photo at bounding box center [696, 244] width 110 height 72
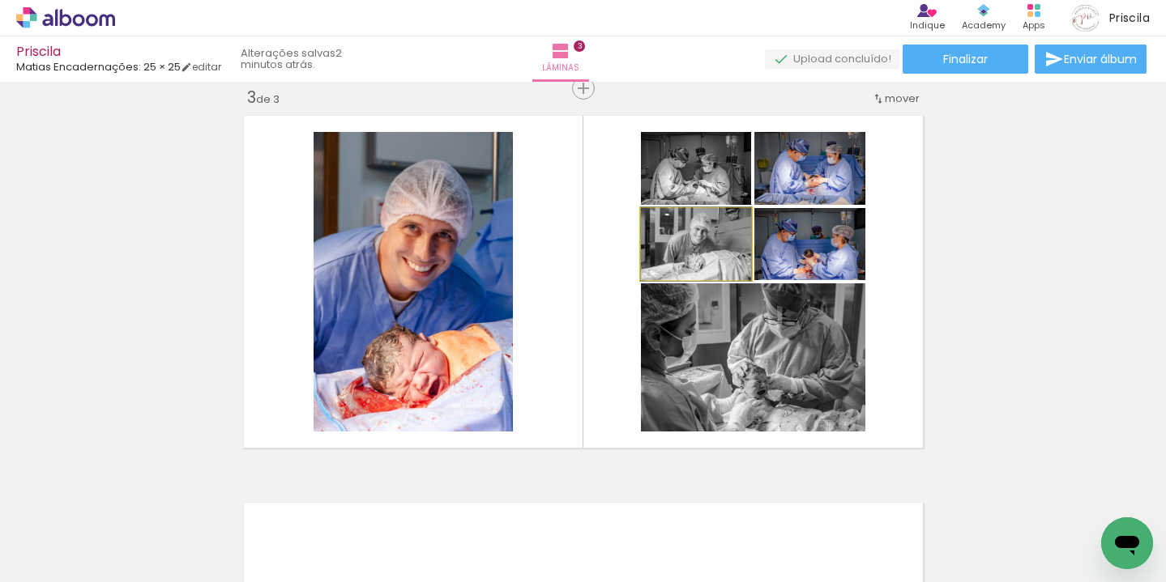
click at [719, 262] on quentale-photo at bounding box center [696, 244] width 110 height 72
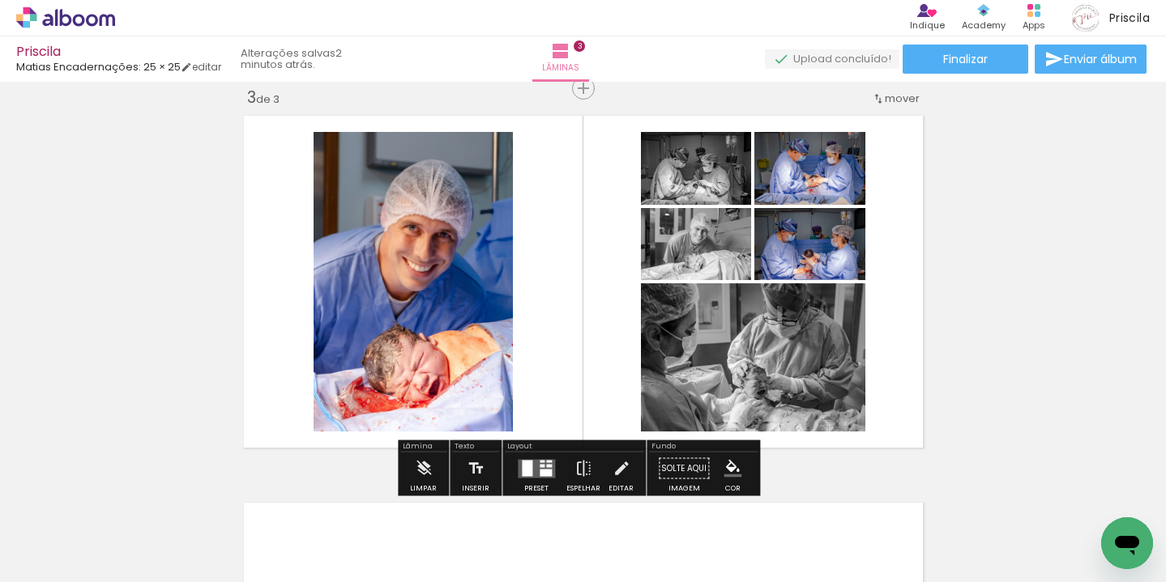
click at [602, 360] on quentale-layouter at bounding box center [583, 282] width 693 height 347
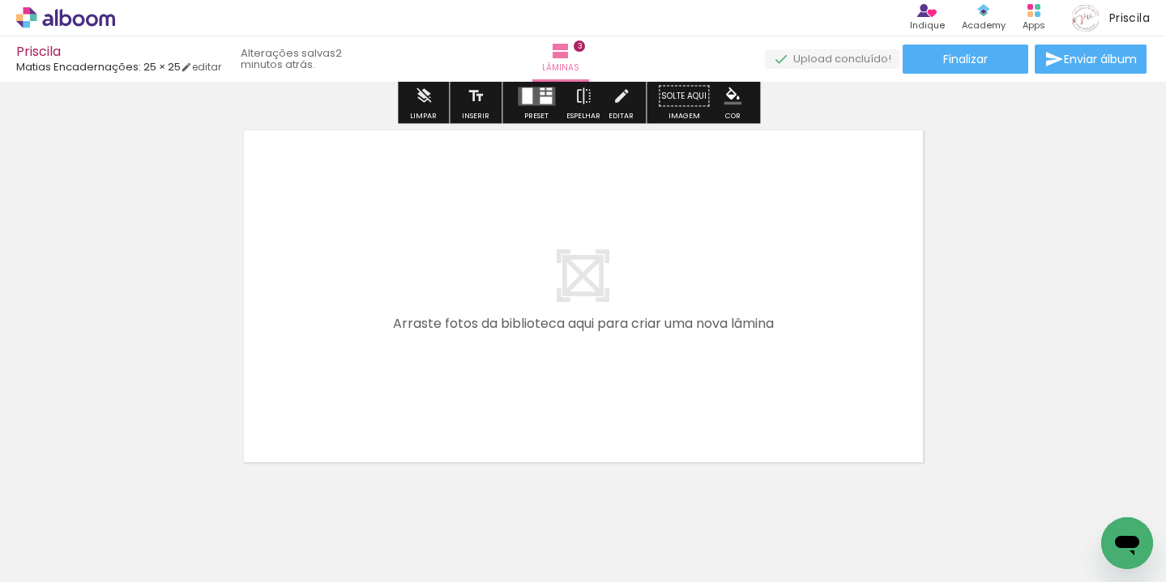
scroll to position [1182, 0]
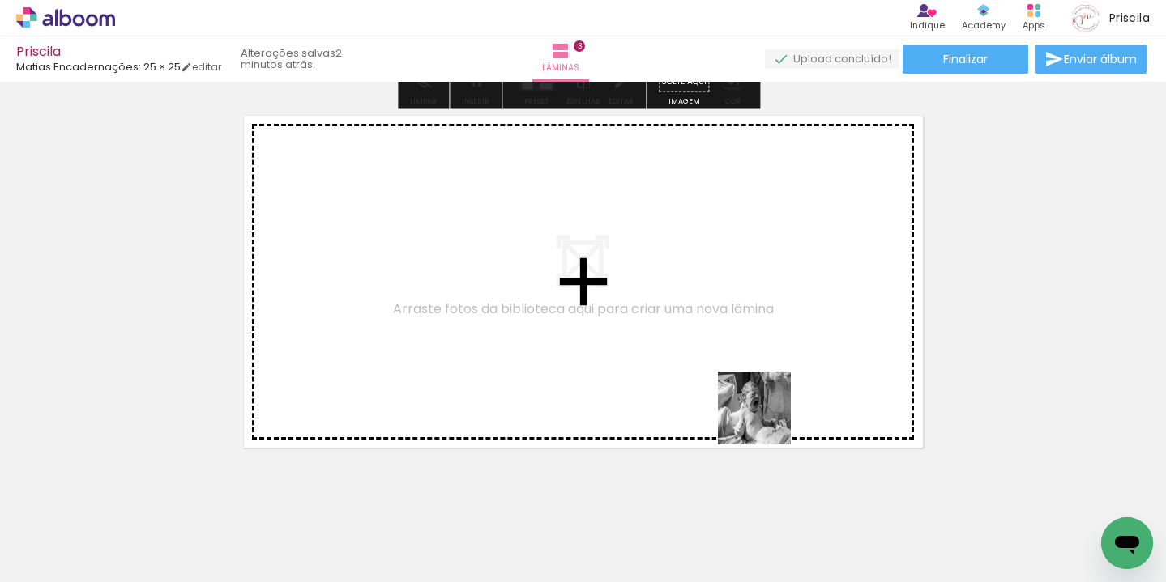
drag, startPoint x: 786, startPoint y: 535, endPoint x: 761, endPoint y: 343, distance: 194.4
click at [761, 343] on quentale-workspace at bounding box center [583, 291] width 1166 height 582
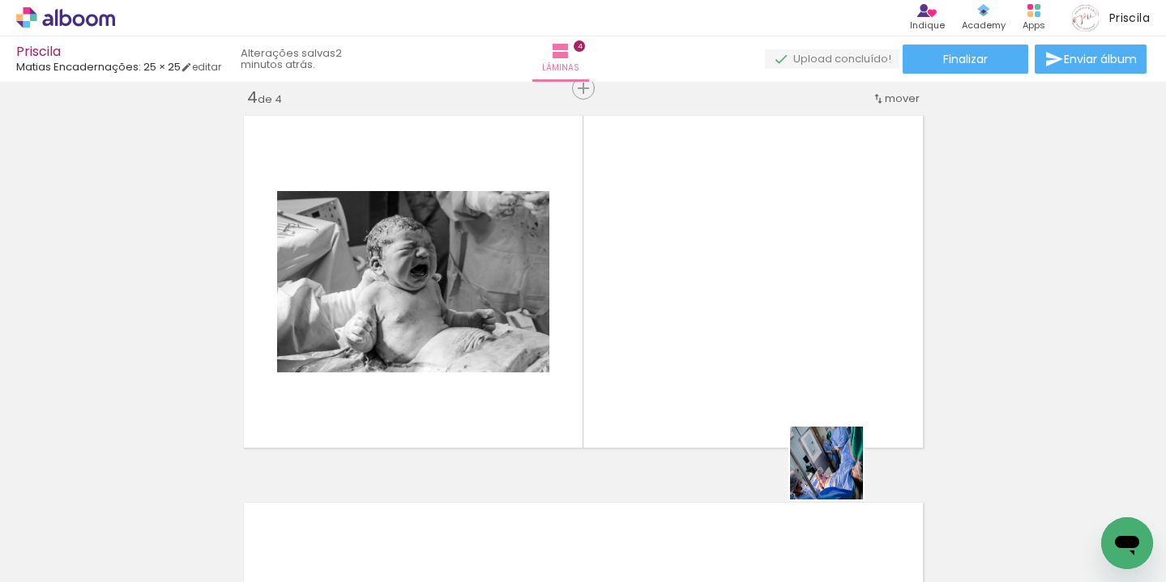
drag, startPoint x: 867, startPoint y: 534, endPoint x: 804, endPoint y: 399, distance: 149.3
click at [804, 399] on quentale-workspace at bounding box center [583, 291] width 1166 height 582
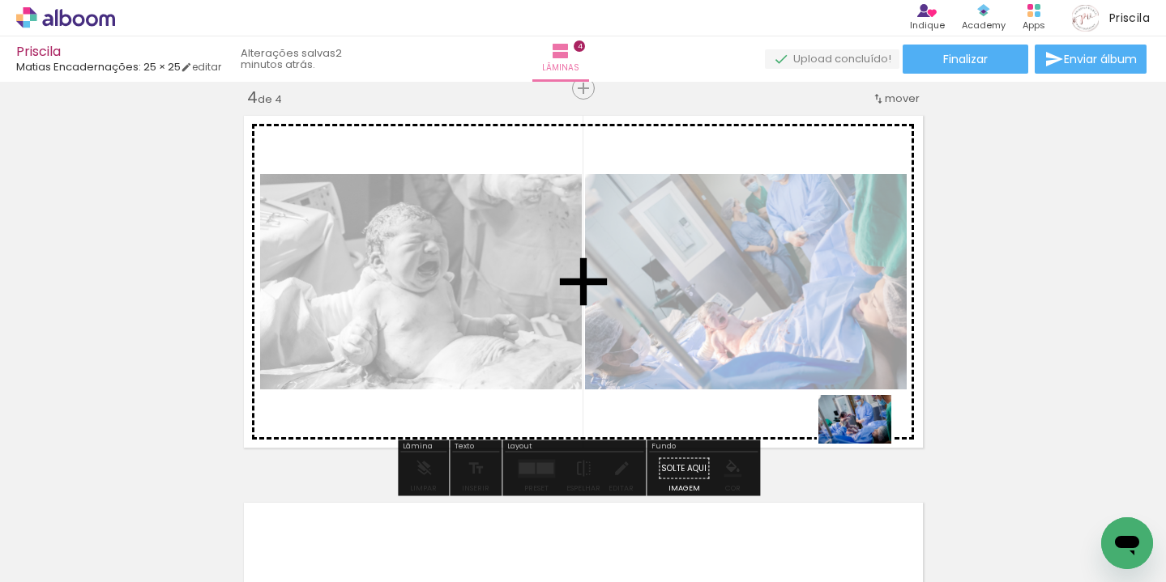
drag, startPoint x: 947, startPoint y: 523, endPoint x: 866, endPoint y: 444, distance: 113.4
click at [866, 444] on quentale-workspace at bounding box center [583, 291] width 1166 height 582
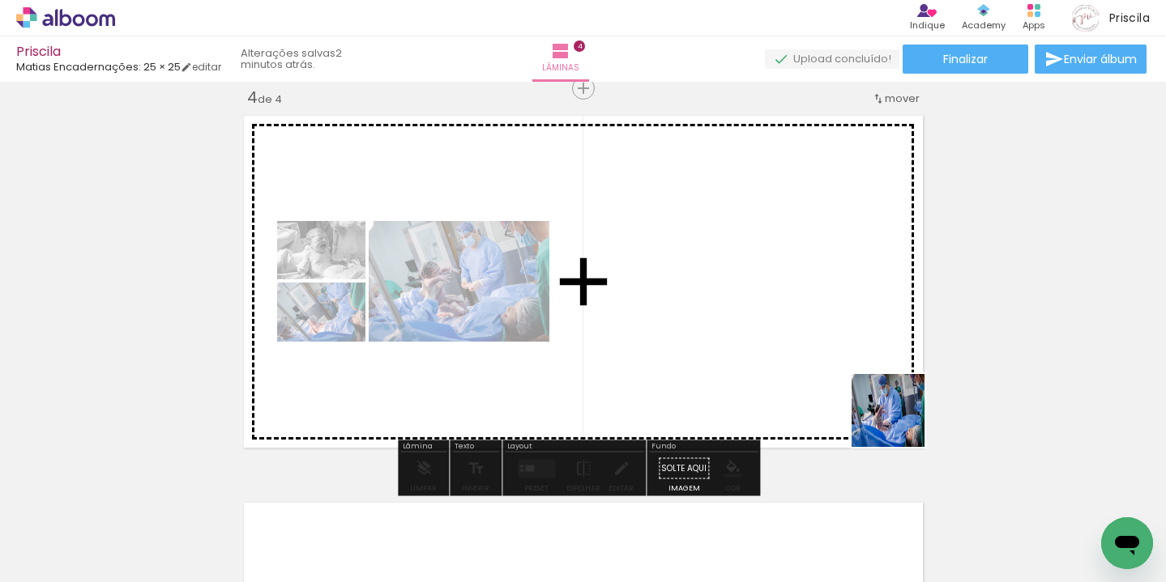
drag, startPoint x: 1049, startPoint y: 527, endPoint x: 847, endPoint y: 382, distance: 248.4
click at [847, 382] on quentale-workspace at bounding box center [583, 291] width 1166 height 582
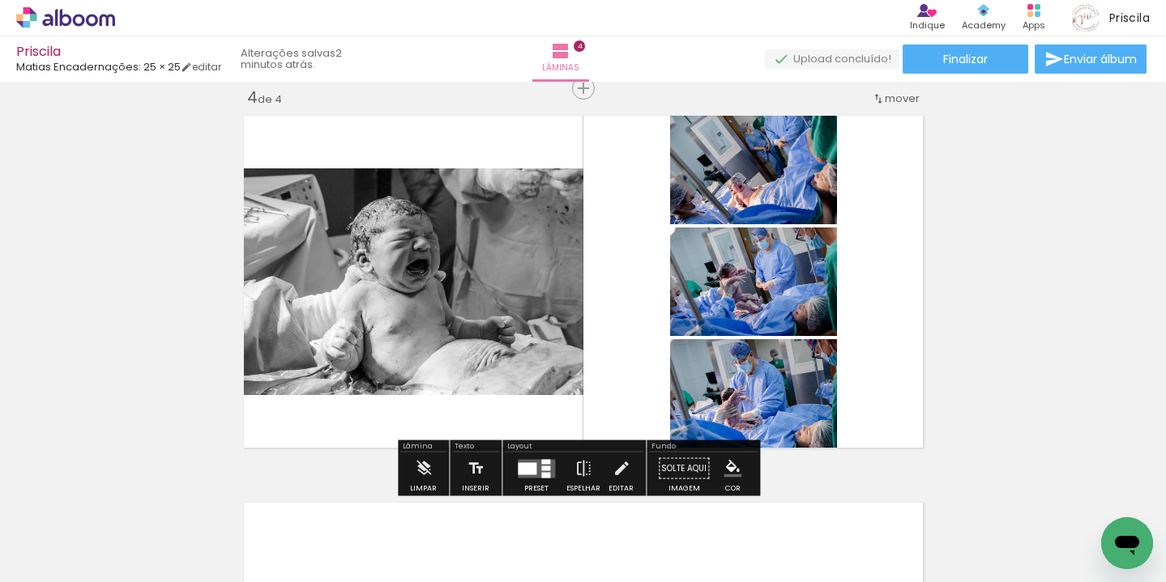
scroll to position [0, 518]
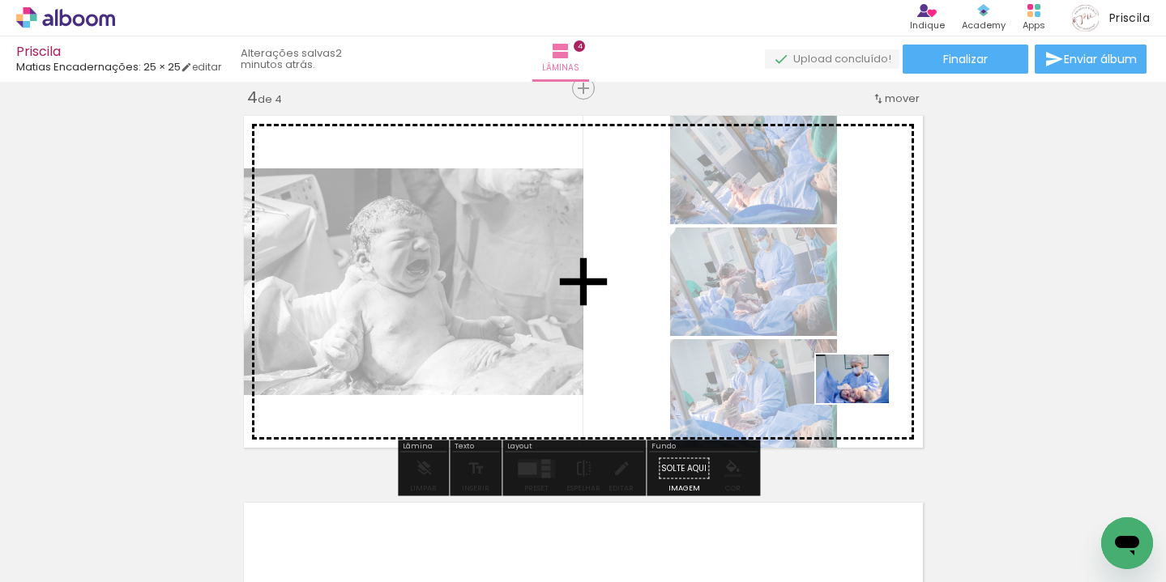
drag, startPoint x: 999, startPoint y: 522, endPoint x: 865, endPoint y: 405, distance: 177.4
click at [865, 405] on quentale-workspace at bounding box center [583, 291] width 1166 height 582
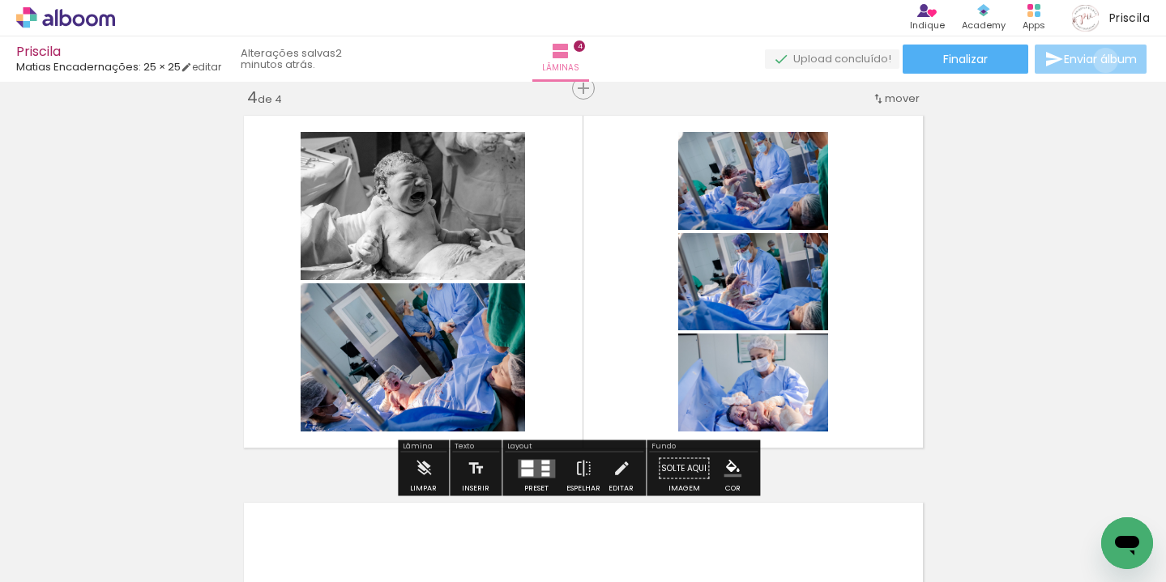
click at [1102, 61] on span "Enviar álbum" at bounding box center [1100, 58] width 73 height 11
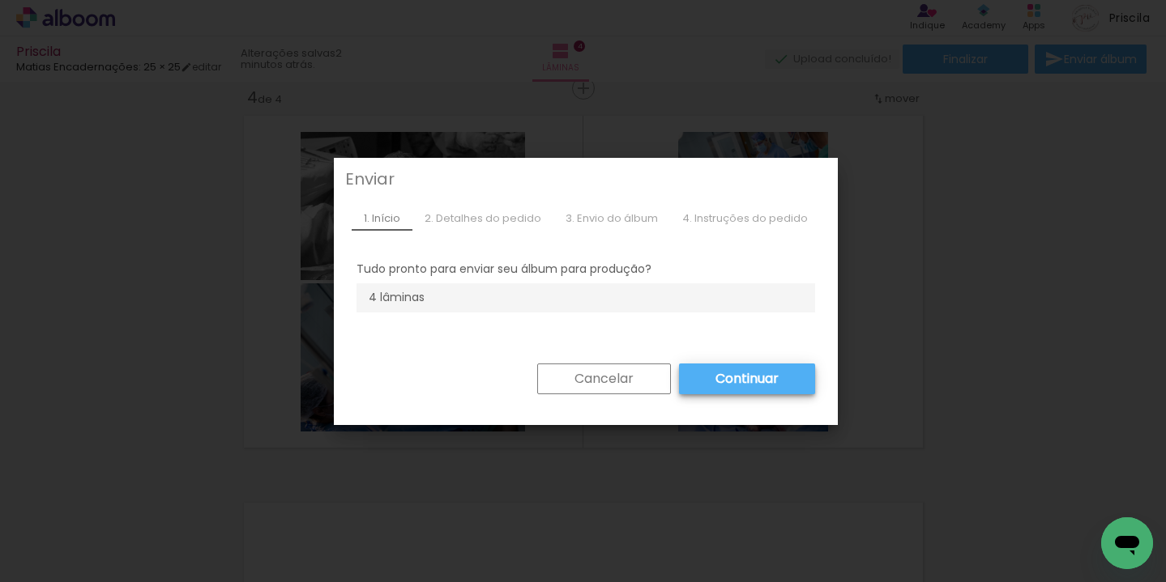
click at [0, 0] on slot "Continuar" at bounding box center [0, 0] width 0 height 0
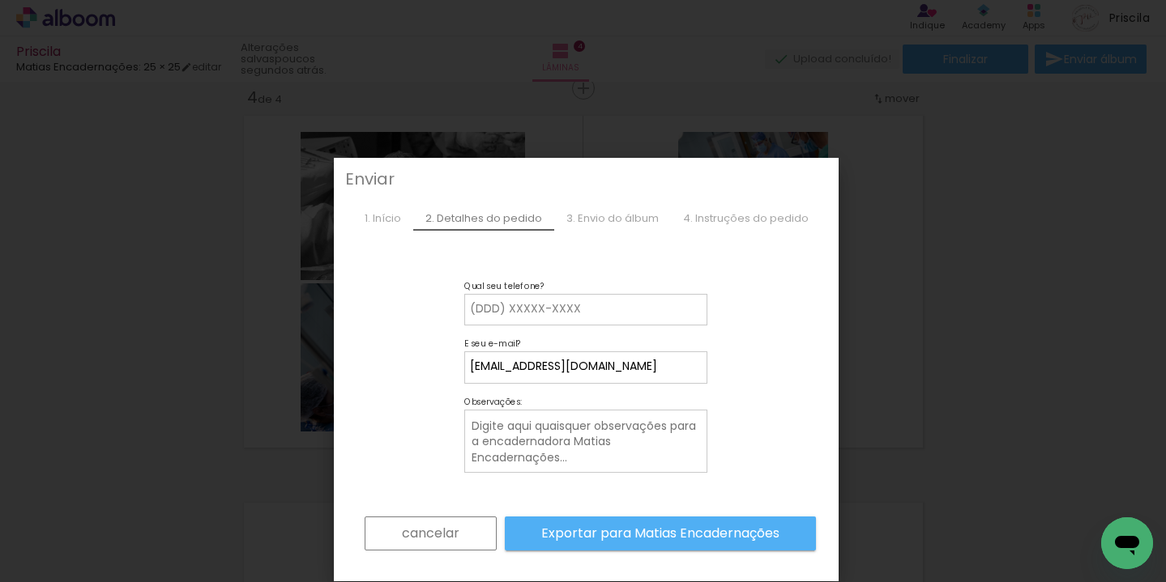
drag, startPoint x: 441, startPoint y: 530, endPoint x: 450, endPoint y: 516, distance: 16.0
click at [0, 0] on slot "cancelar" at bounding box center [0, 0] width 0 height 0
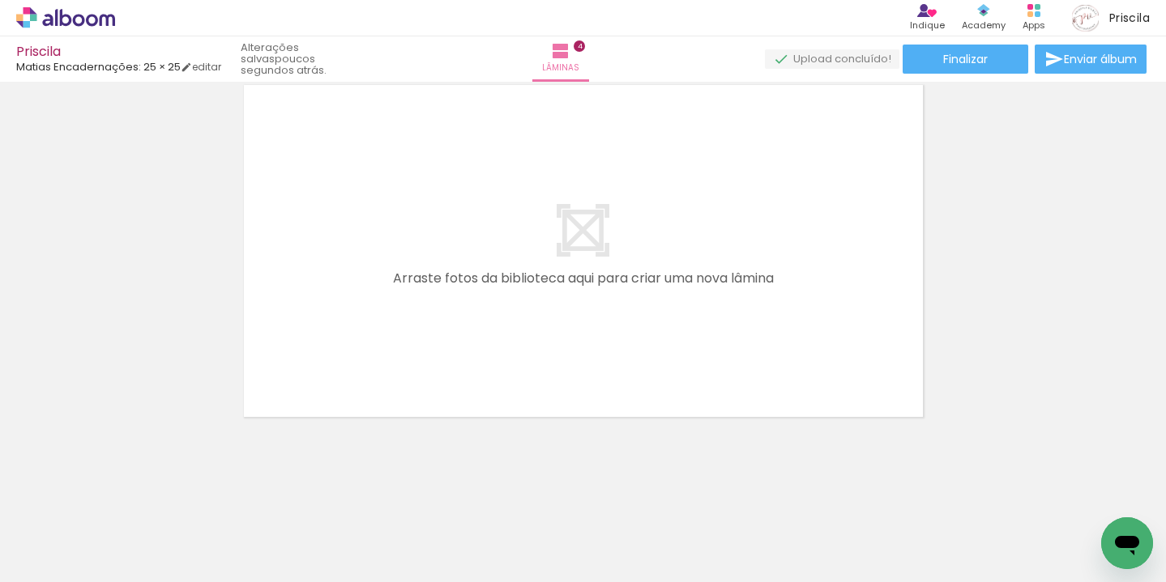
scroll to position [0, 956]
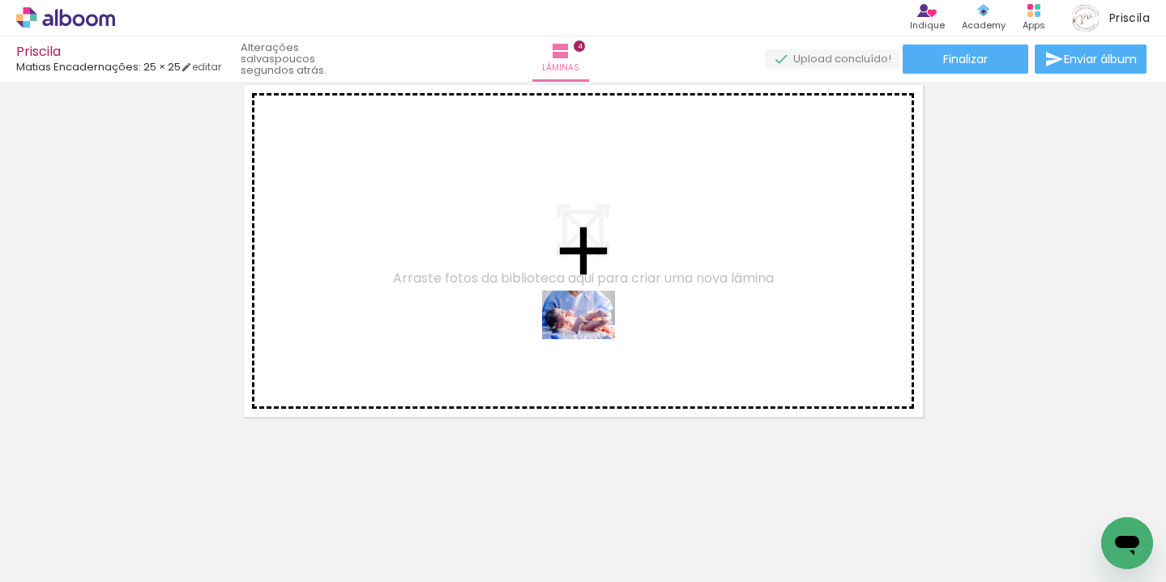
drag, startPoint x: 656, startPoint y: 528, endPoint x: 591, endPoint y: 339, distance: 199.8
click at [591, 339] on quentale-workspace at bounding box center [583, 291] width 1166 height 582
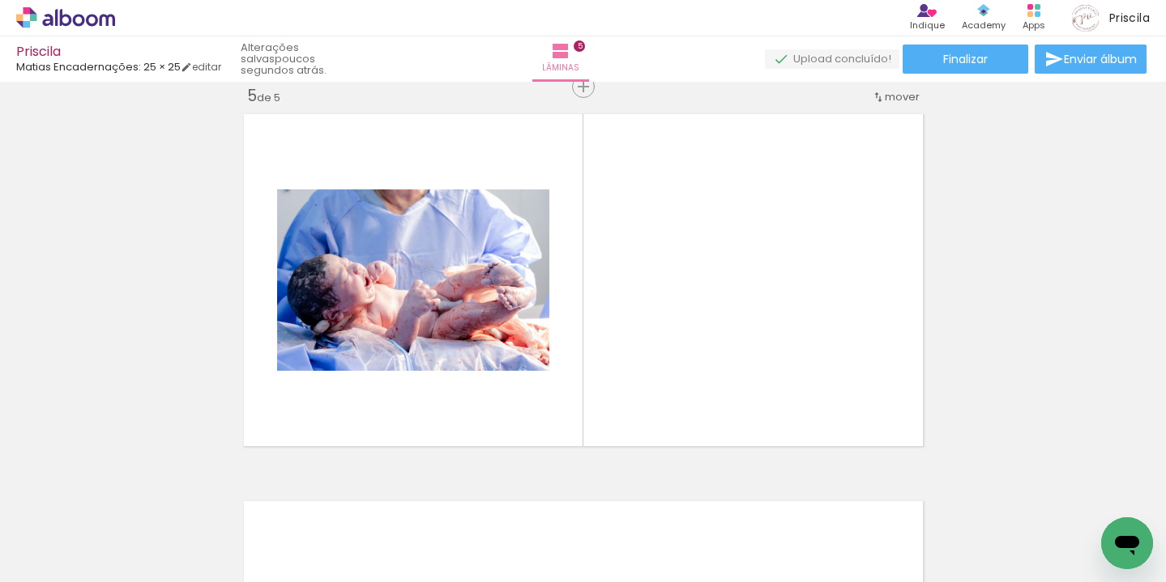
scroll to position [1569, 0]
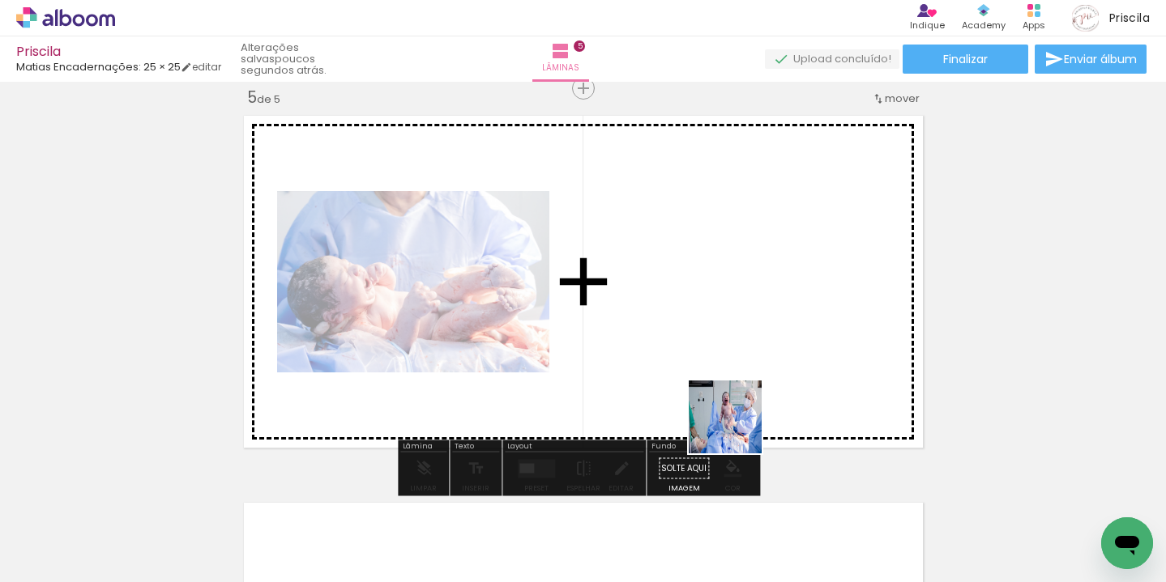
drag, startPoint x: 737, startPoint y: 429, endPoint x: 838, endPoint y: 524, distance: 138.7
click at [719, 326] on quentale-workspace at bounding box center [583, 291] width 1166 height 582
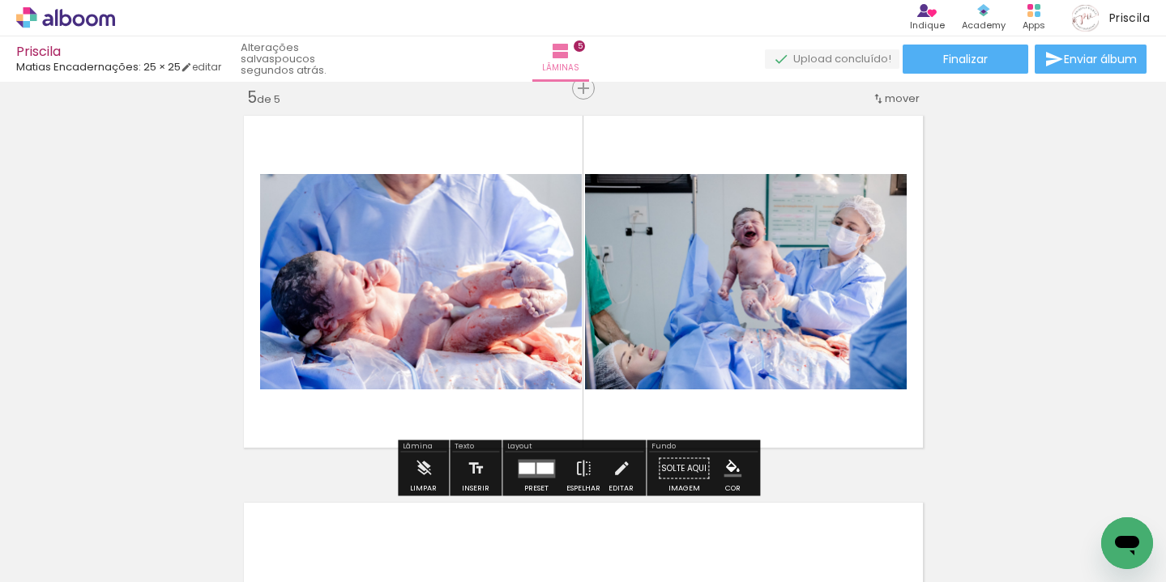
click at [844, 530] on div at bounding box center [838, 528] width 53 height 80
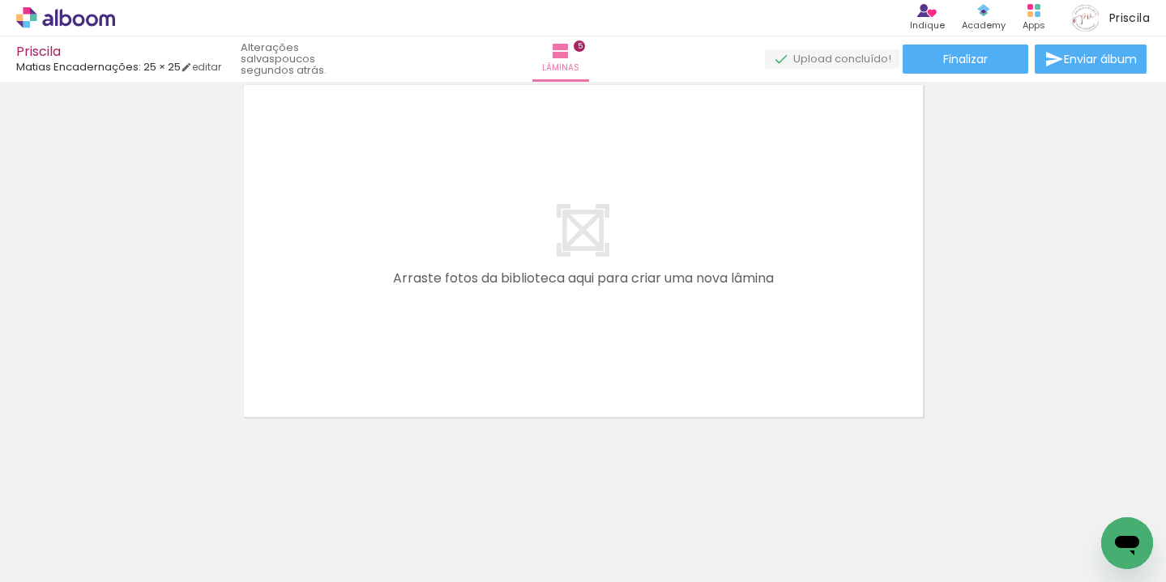
scroll to position [1987, 0]
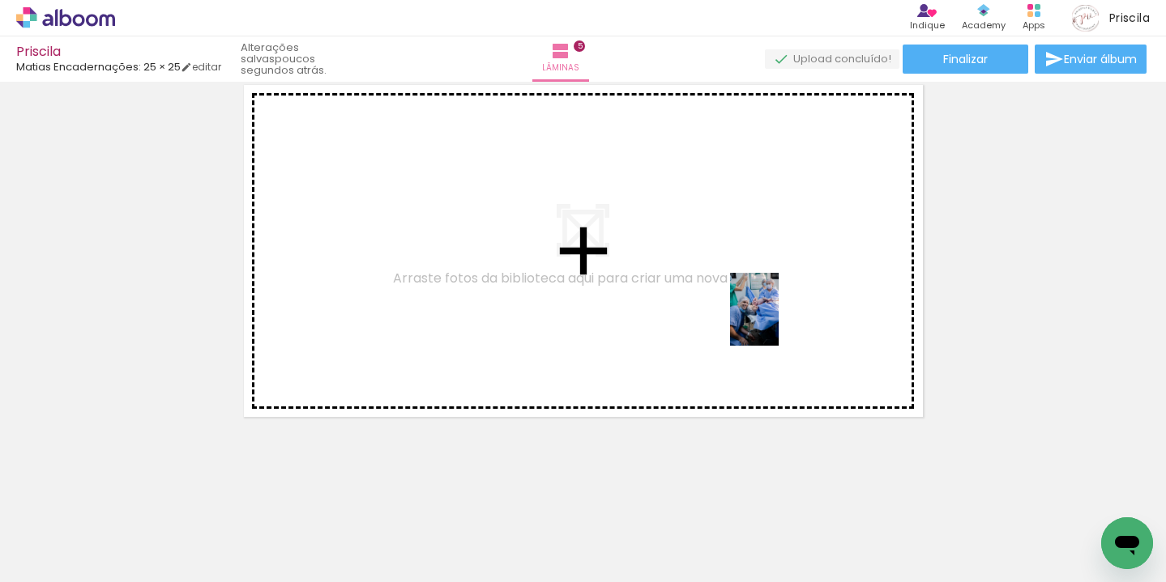
drag, startPoint x: 842, startPoint y: 526, endPoint x: 929, endPoint y: 533, distance: 87.8
click at [779, 326] on quentale-workspace at bounding box center [583, 291] width 1166 height 582
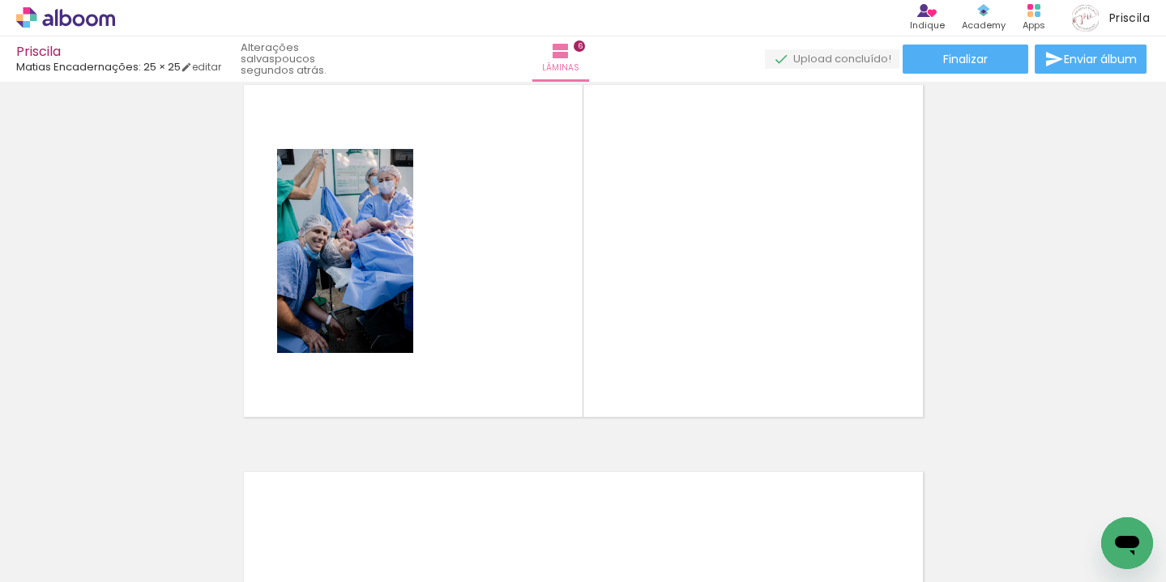
scroll to position [1956, 0]
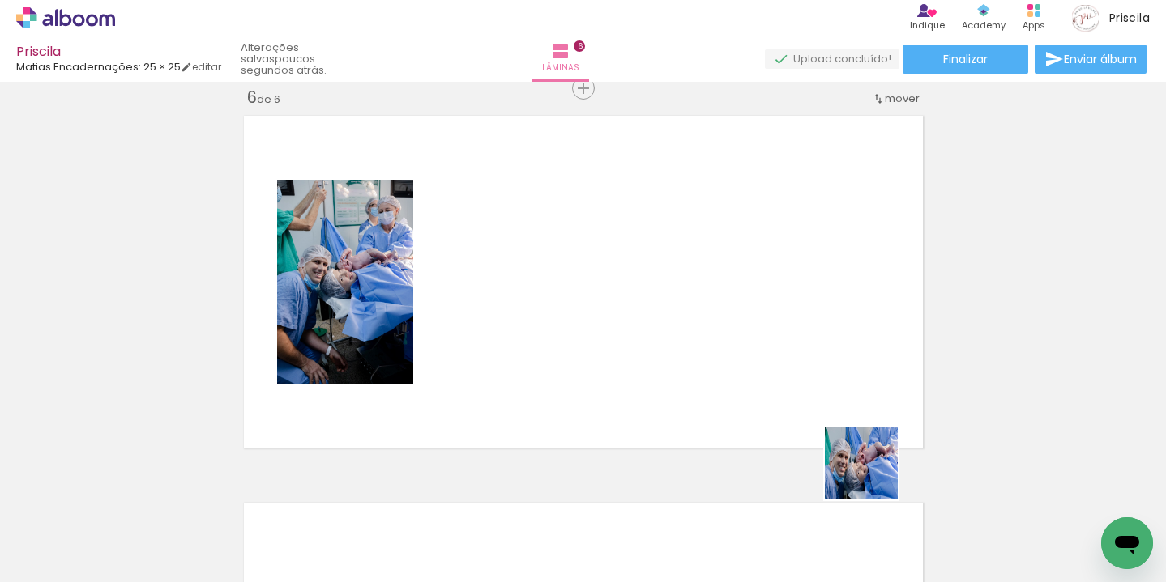
drag, startPoint x: 930, startPoint y: 531, endPoint x: 1002, endPoint y: 531, distance: 72.1
click at [748, 358] on quentale-workspace at bounding box center [583, 291] width 1166 height 582
